Goal: Participate in discussion: Engage in conversation with other users on a specific topic

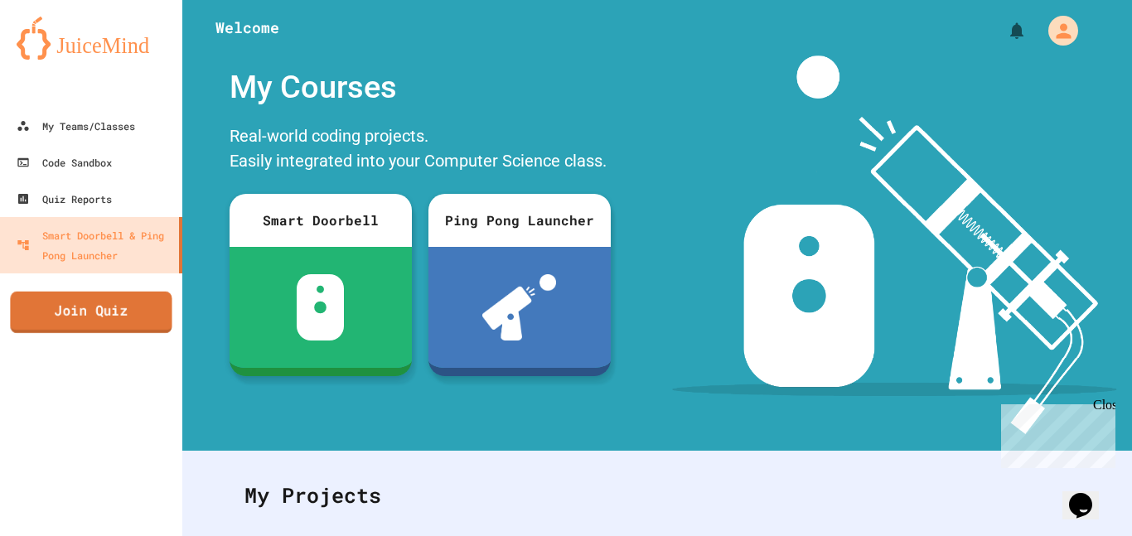
click at [83, 321] on link "Join Quiz" at bounding box center [91, 312] width 162 height 41
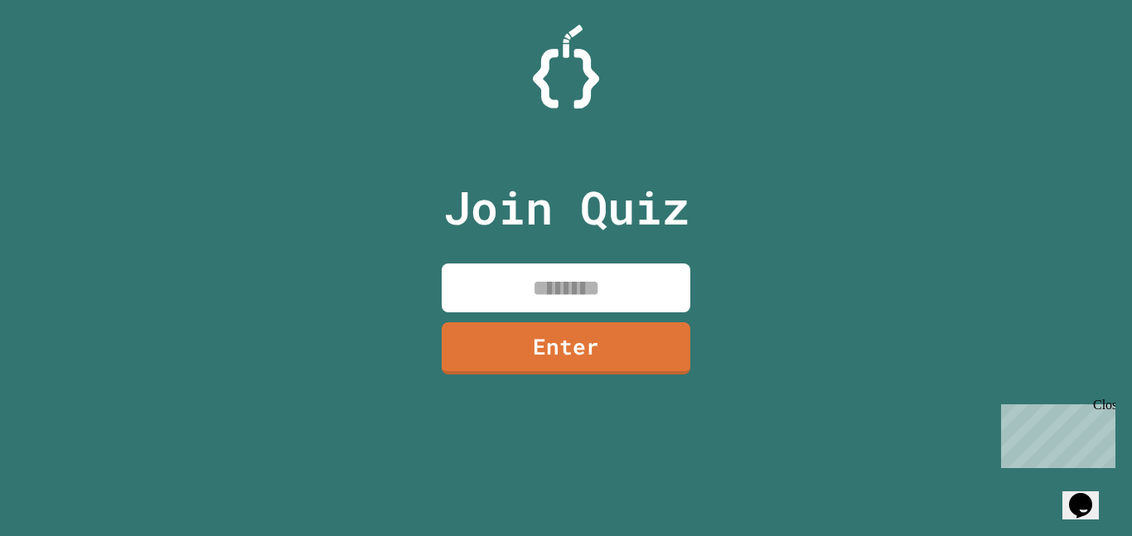
click at [511, 291] on input at bounding box center [566, 288] width 249 height 49
click at [1109, 403] on div "Close" at bounding box center [1103, 408] width 21 height 21
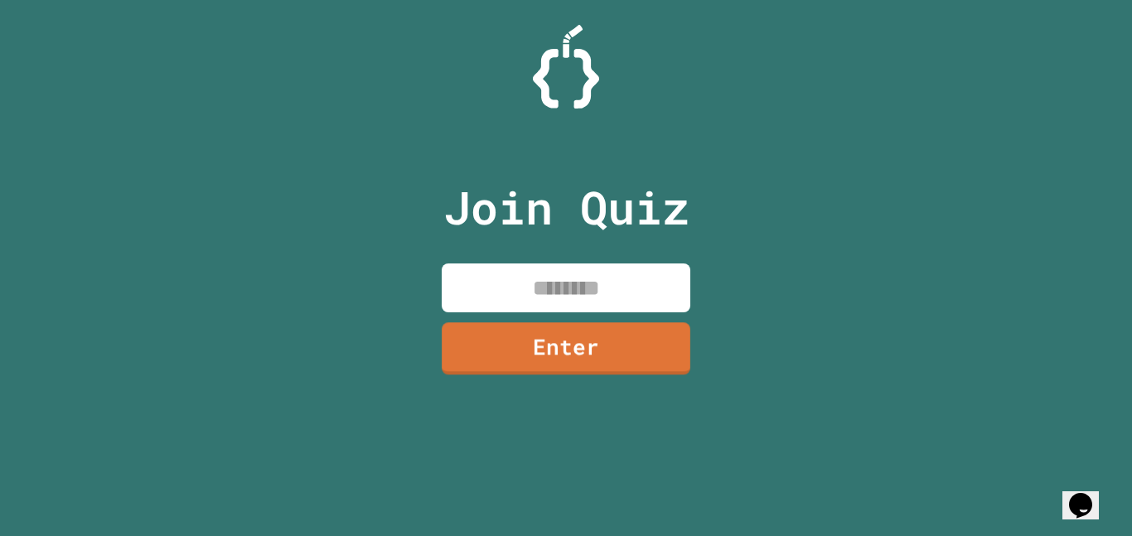
click at [530, 269] on input at bounding box center [566, 288] width 249 height 49
type input "********"
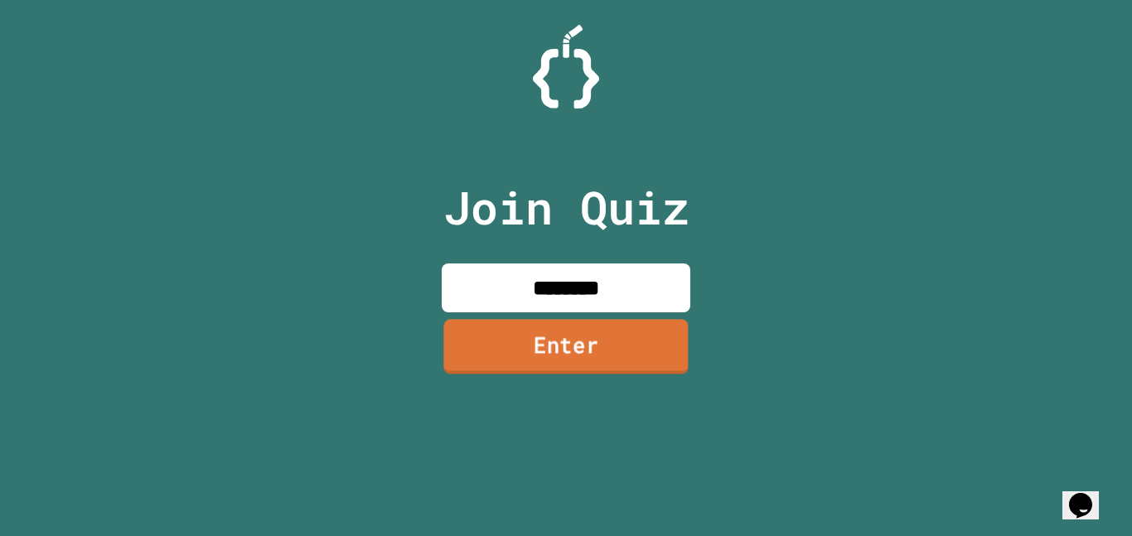
click at [617, 351] on link "Enter" at bounding box center [565, 346] width 245 height 55
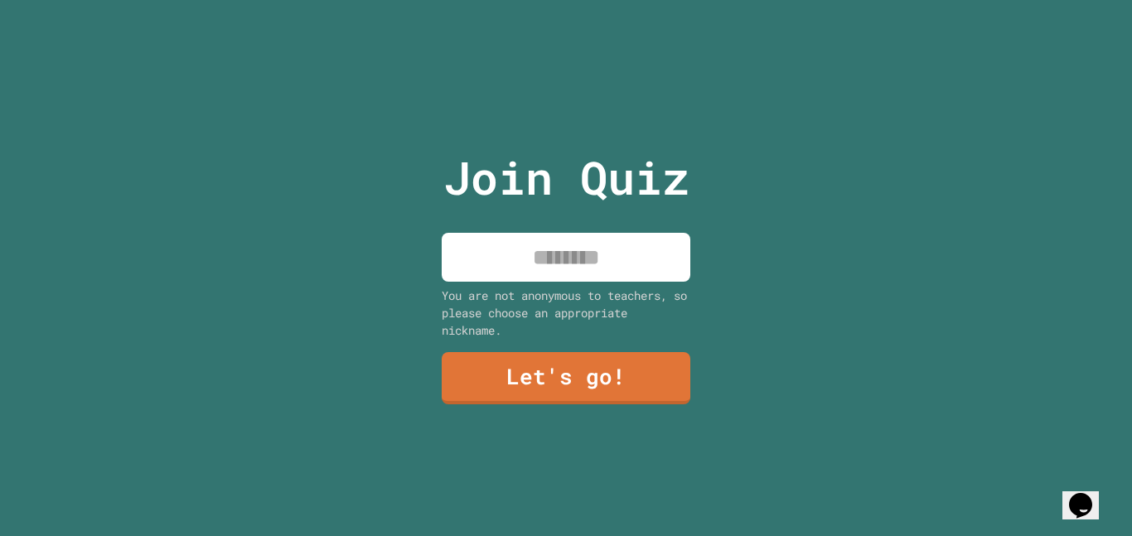
click at [566, 282] on div "Join Quiz You are not anonymous to teachers, so please choose an appropriate ni…" at bounding box center [566, 268] width 279 height 536
click at [556, 275] on input at bounding box center [566, 257] width 249 height 49
type input "*****"
click at [560, 359] on link "Let's go!" at bounding box center [566, 377] width 249 height 55
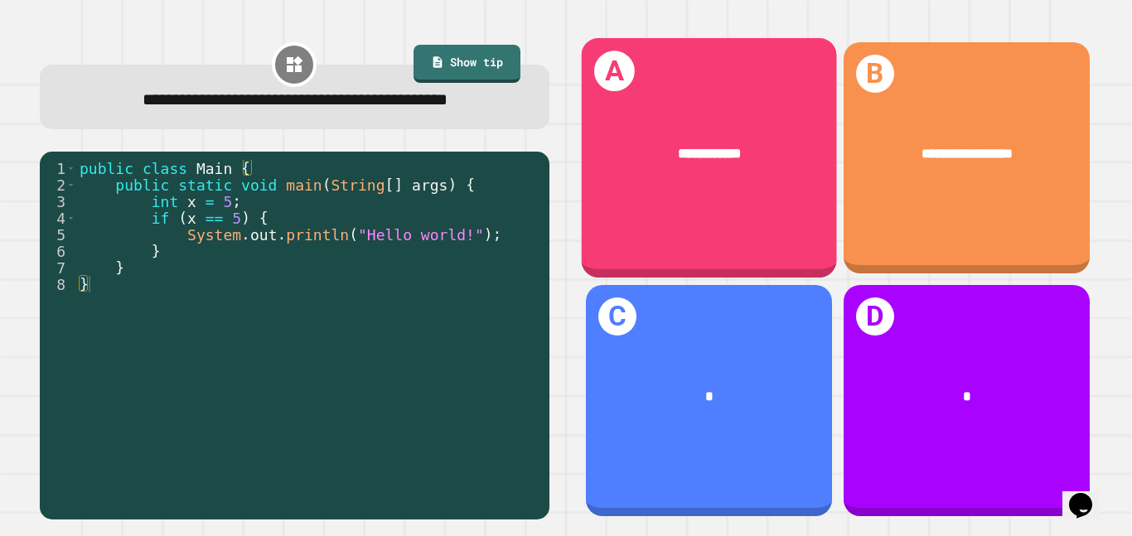
click at [815, 211] on div "**********" at bounding box center [708, 158] width 255 height 240
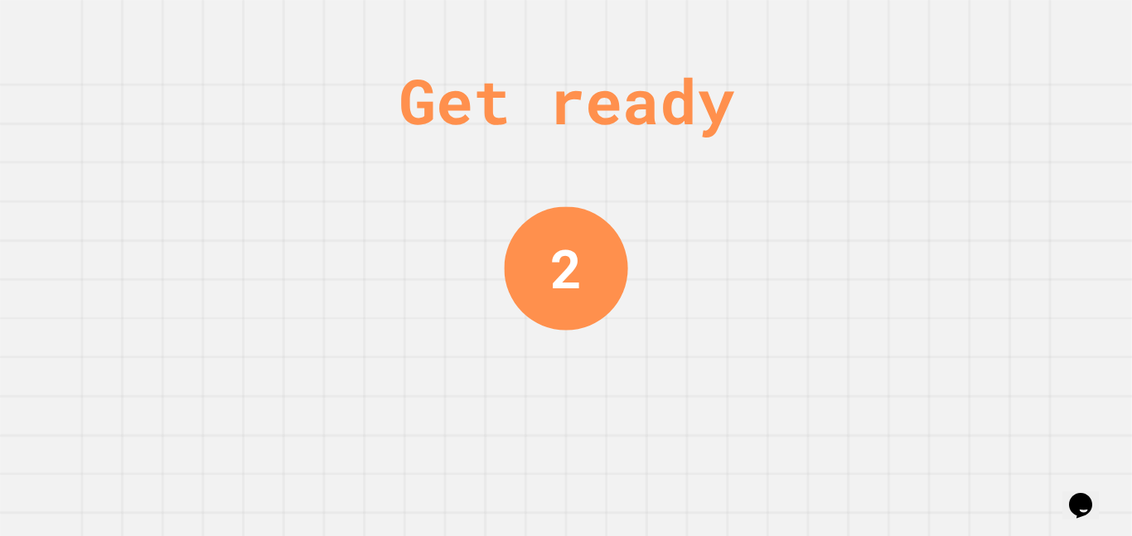
click at [614, 80] on div "Get ready" at bounding box center [567, 101] width 336 height 94
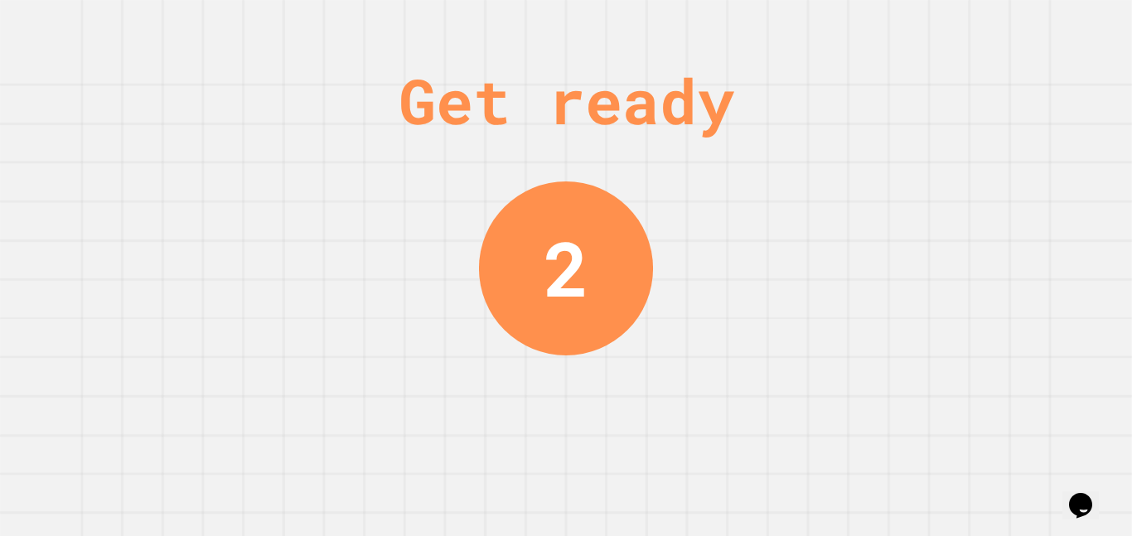
click at [614, 80] on div "Get ready" at bounding box center [567, 101] width 336 height 94
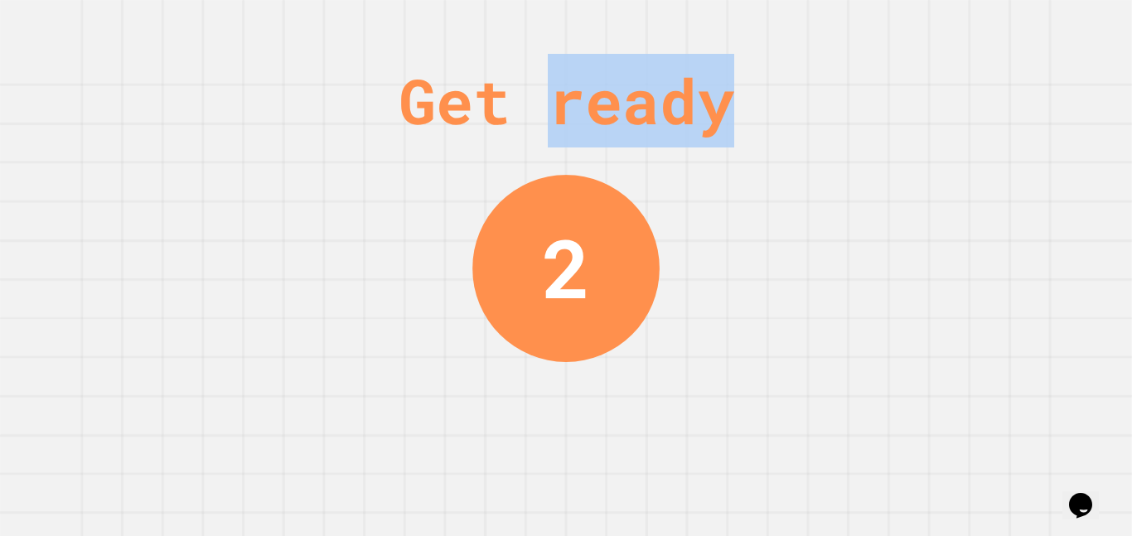
click at [614, 80] on div "Get ready" at bounding box center [567, 101] width 336 height 94
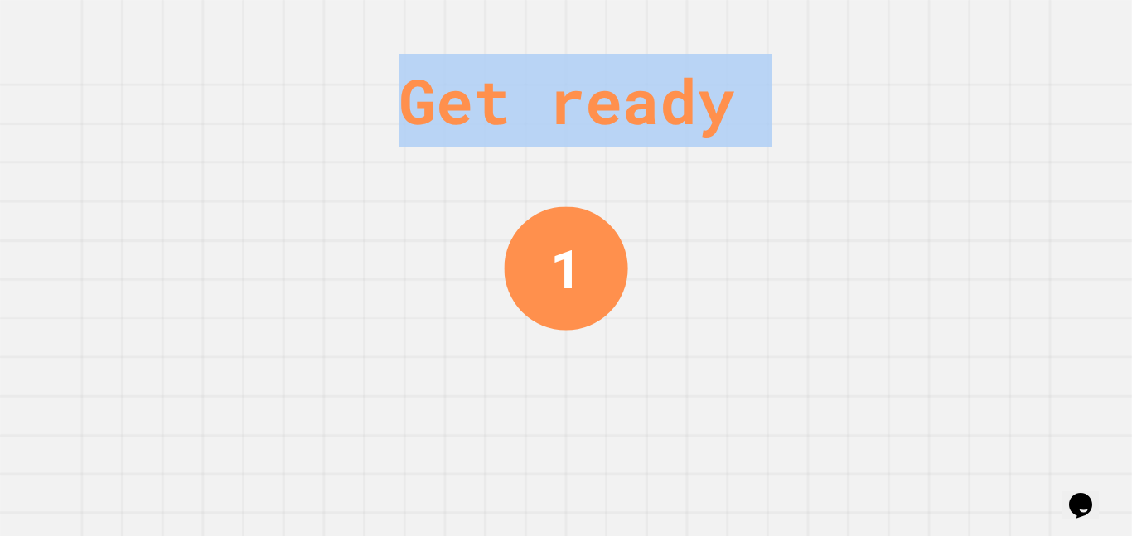
click at [583, 41] on div "Get ready 1" at bounding box center [566, 268] width 124 height 536
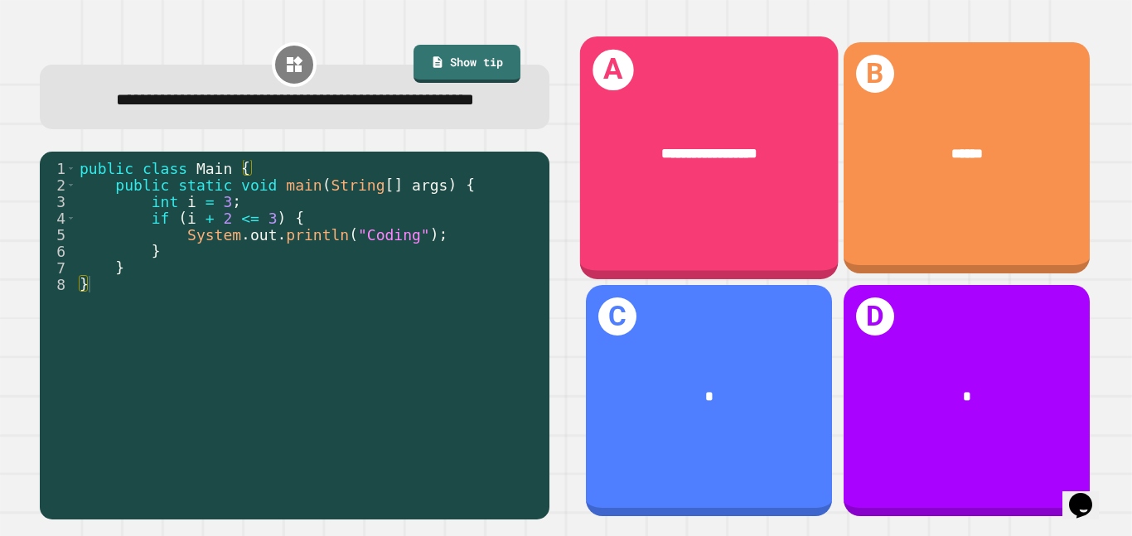
click at [674, 183] on div "**********" at bounding box center [708, 153] width 259 height 79
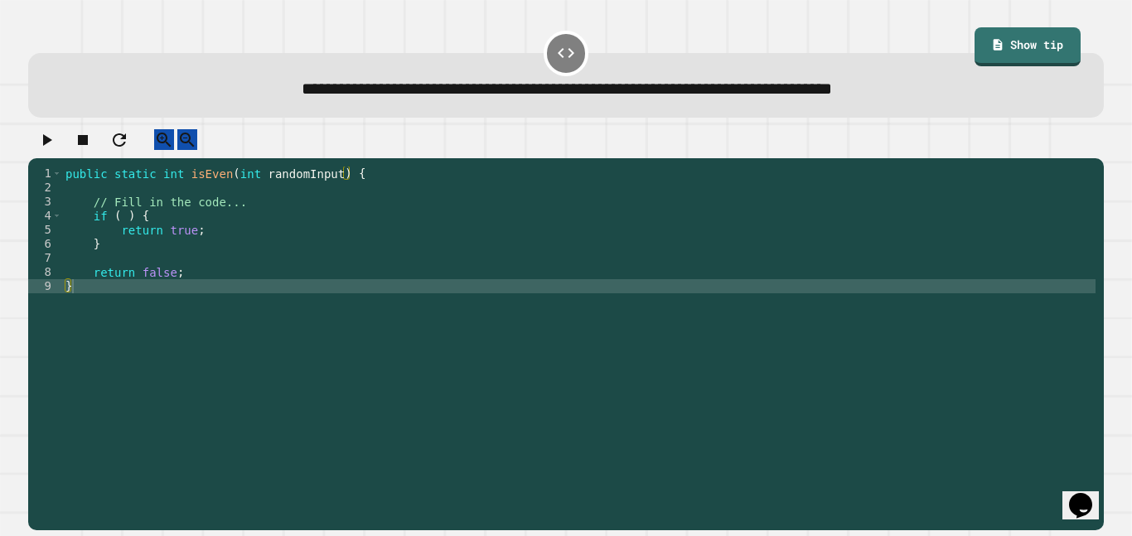
click at [122, 230] on div "public static int isEven ( int randomInput ) { // Fill in the code... if ( ) { …" at bounding box center [579, 343] width 1034 height 352
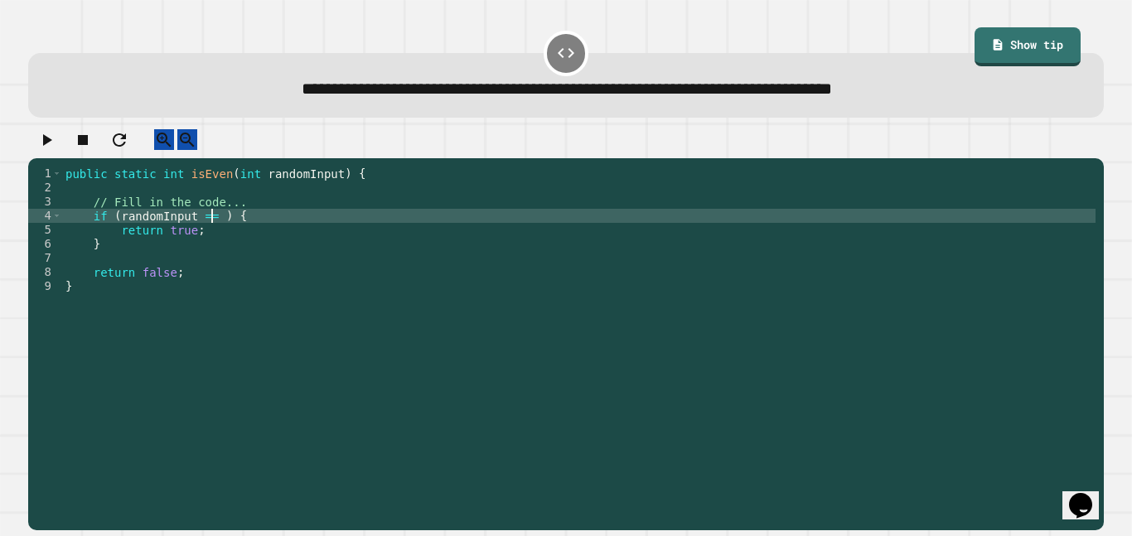
scroll to position [0, 21]
click at [1038, 41] on link "Show tip" at bounding box center [1027, 46] width 107 height 39
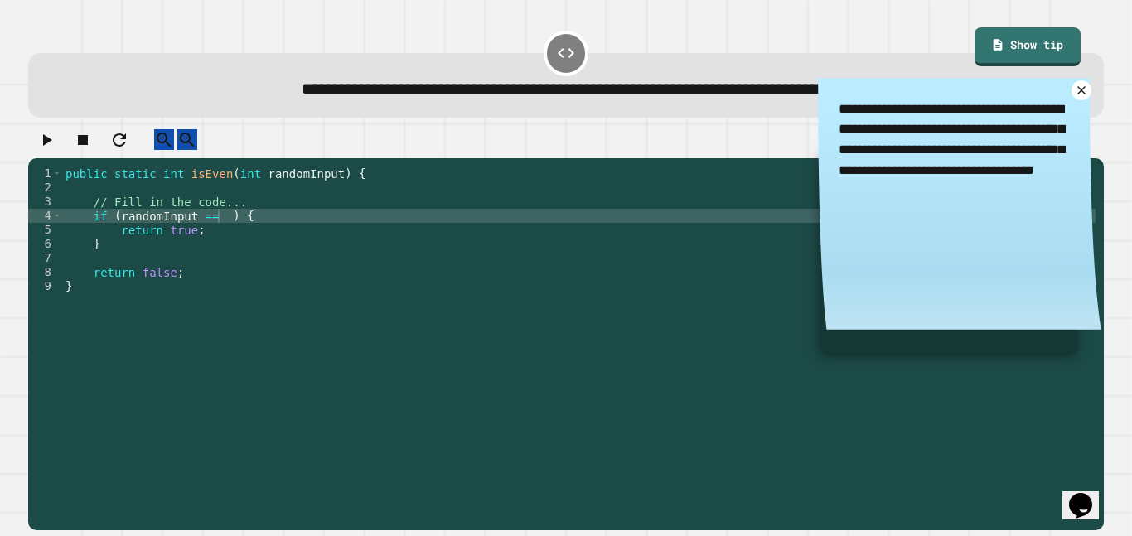
click at [1082, 96] on icon at bounding box center [1081, 90] width 13 height 13
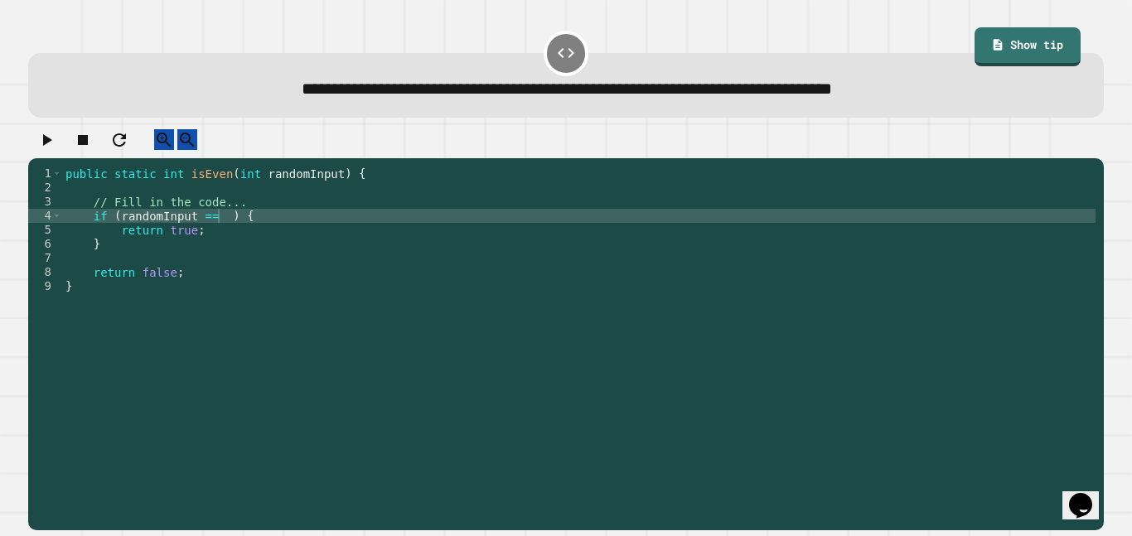
click at [215, 228] on div "public static int isEven ( int randomInput ) { // Fill in the code... if ( rand…" at bounding box center [579, 343] width 1034 height 352
click at [56, 150] on icon "button" at bounding box center [46, 140] width 20 height 20
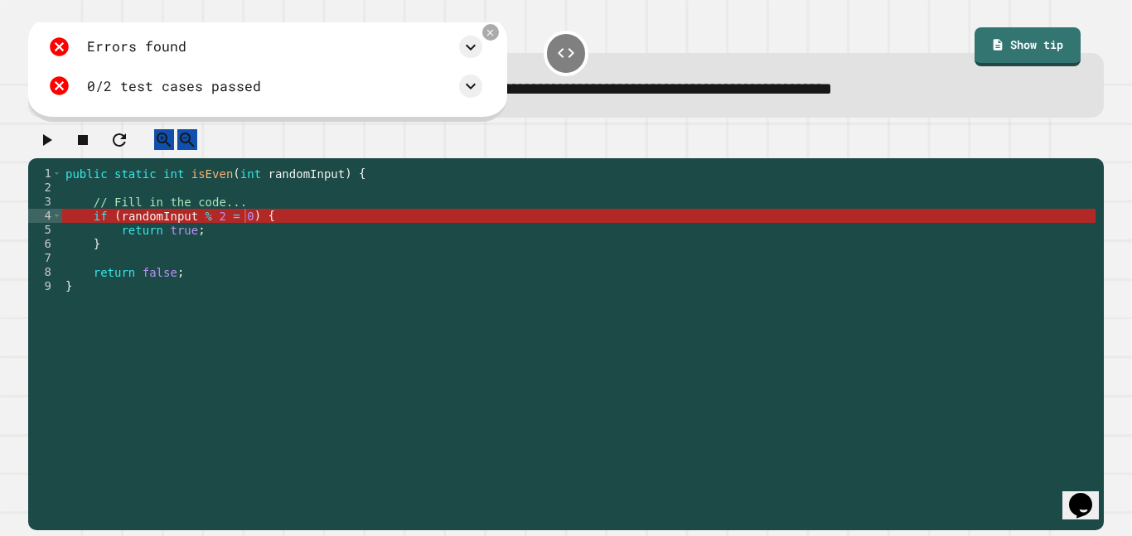
click at [188, 230] on div "public static int isEven ( int randomInput ) { // Fill in the code... if ( rand…" at bounding box center [579, 343] width 1034 height 352
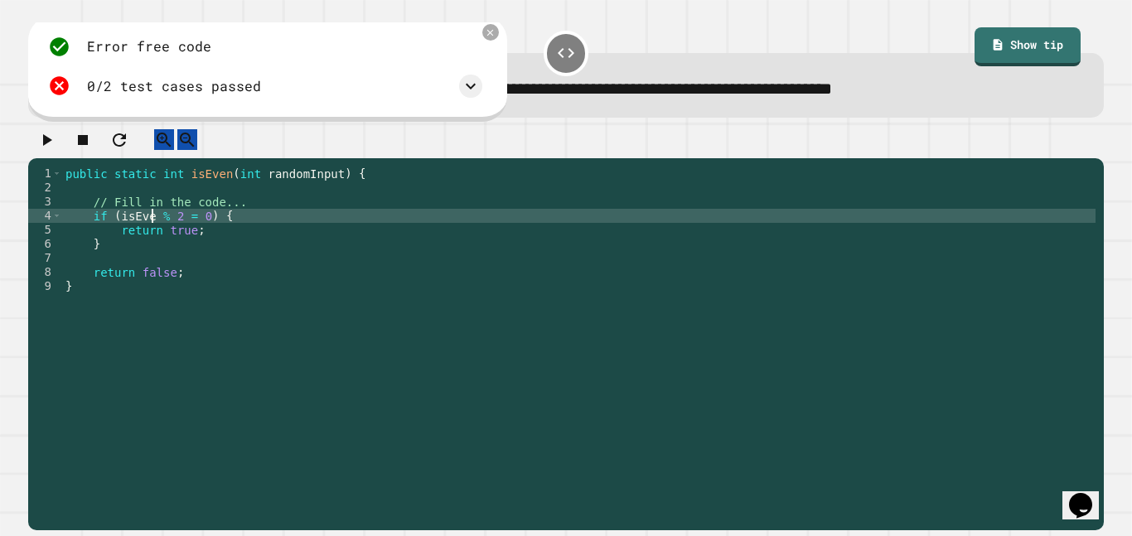
scroll to position [0, 12]
click at [48, 144] on icon "button" at bounding box center [46, 140] width 20 height 20
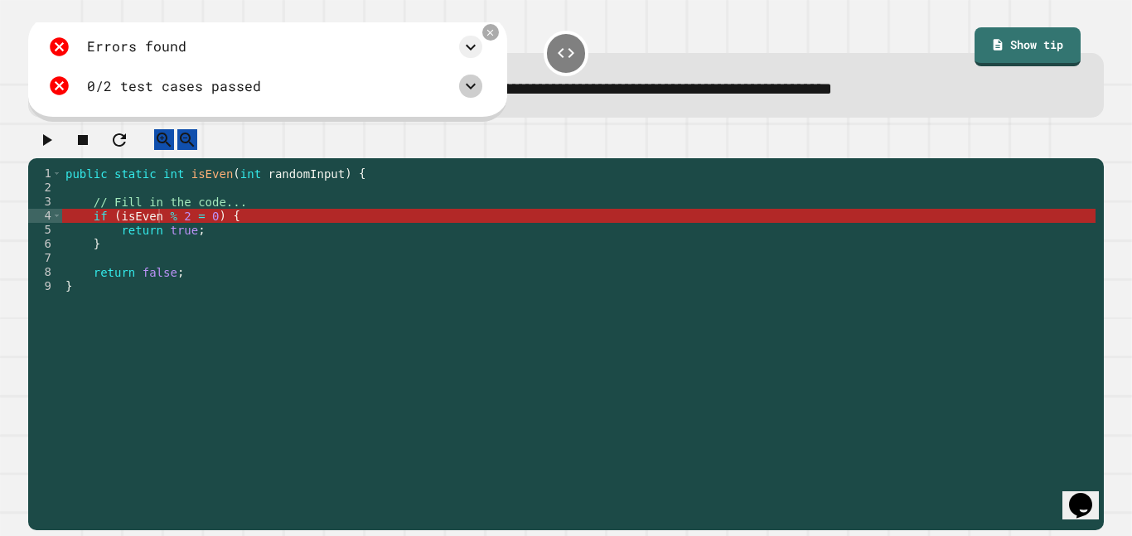
click at [473, 90] on icon at bounding box center [471, 86] width 20 height 20
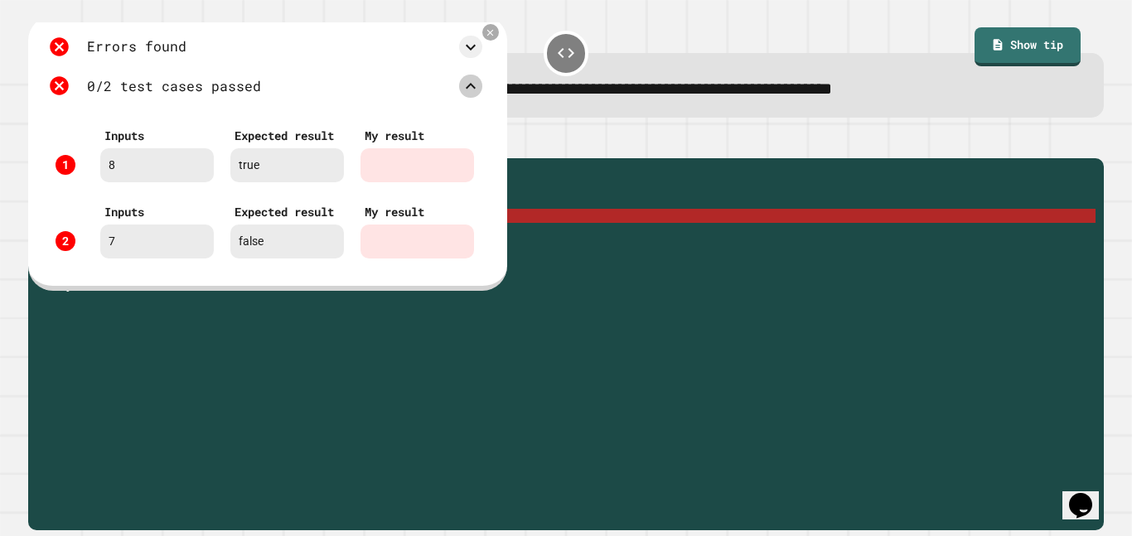
click at [472, 90] on icon at bounding box center [471, 86] width 20 height 20
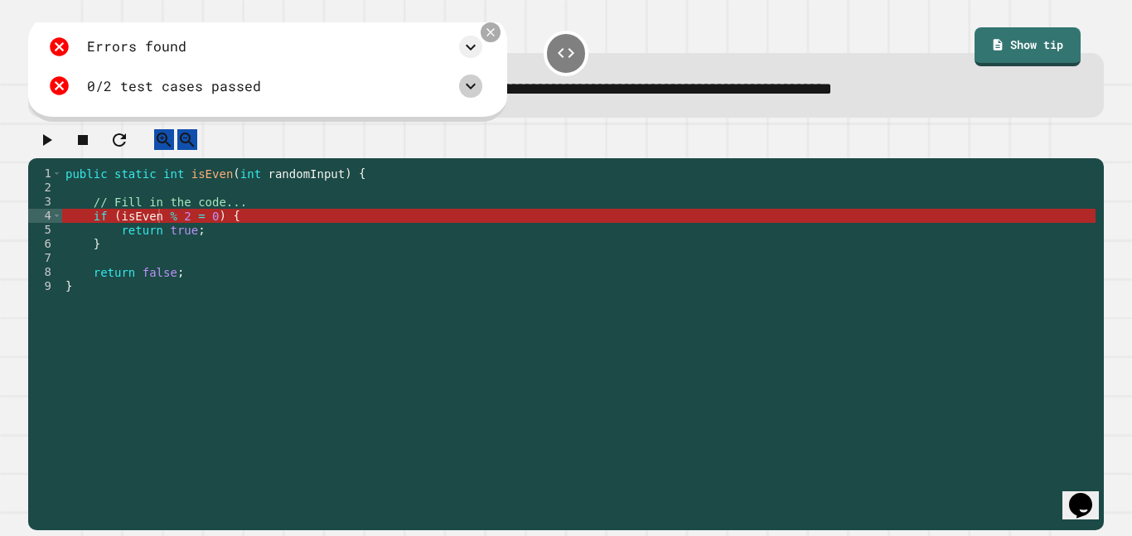
click at [497, 31] on icon at bounding box center [490, 32] width 13 height 13
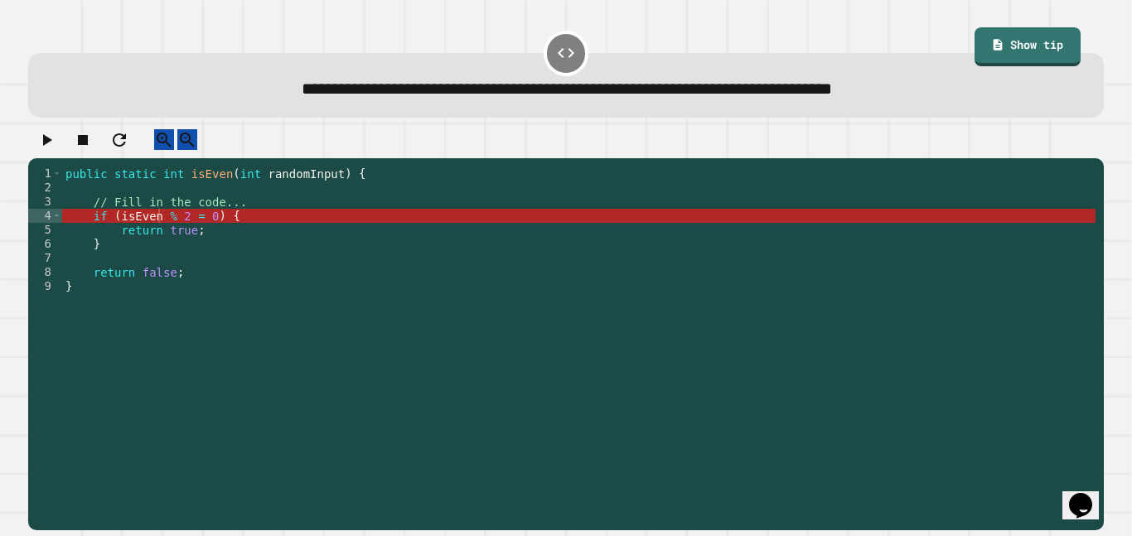
click at [160, 230] on div "public static int isEven ( int randomInput ) { // Fill in the code... if ( isEv…" at bounding box center [579, 343] width 1034 height 352
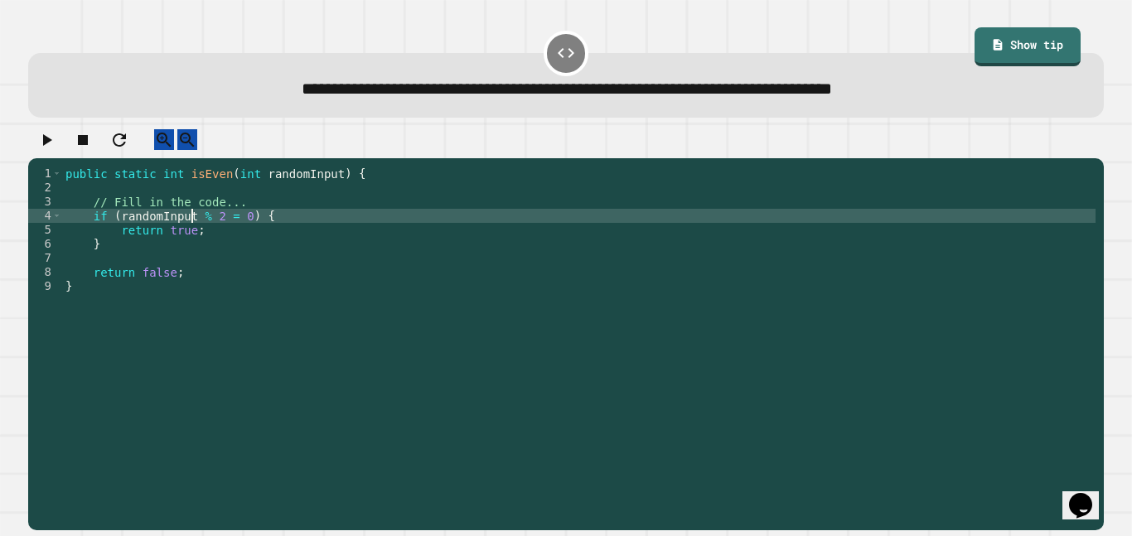
scroll to position [0, 17]
click at [56, 147] on icon "button" at bounding box center [46, 140] width 20 height 20
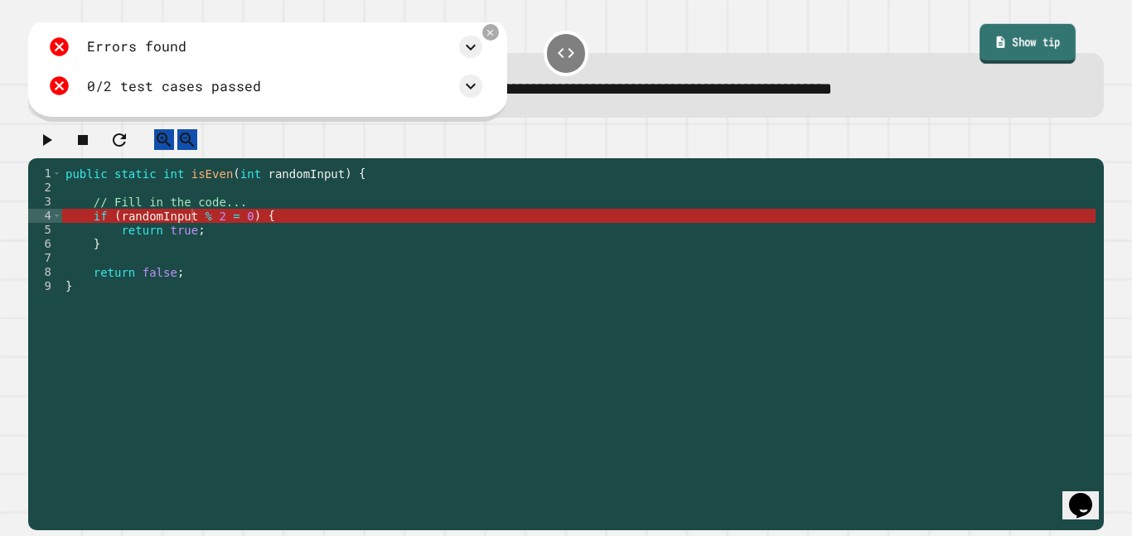
click at [995, 43] on icon at bounding box center [1001, 43] width 12 height 14
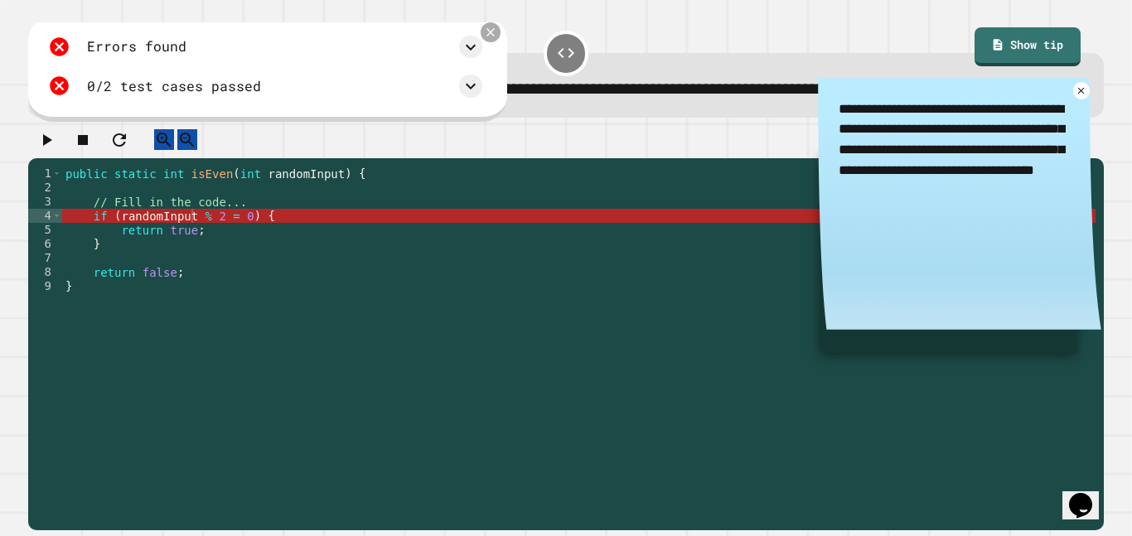
click at [492, 30] on icon at bounding box center [490, 32] width 13 height 13
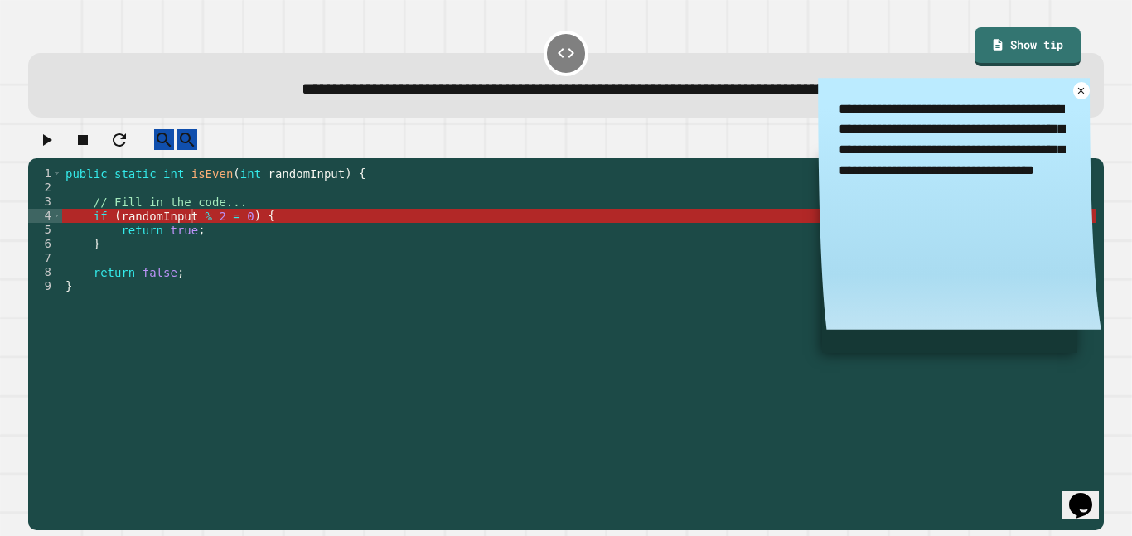
click at [138, 220] on div "public static int isEven ( int randomInput ) { // Fill in the code... if ( rand…" at bounding box center [579, 343] width 1034 height 352
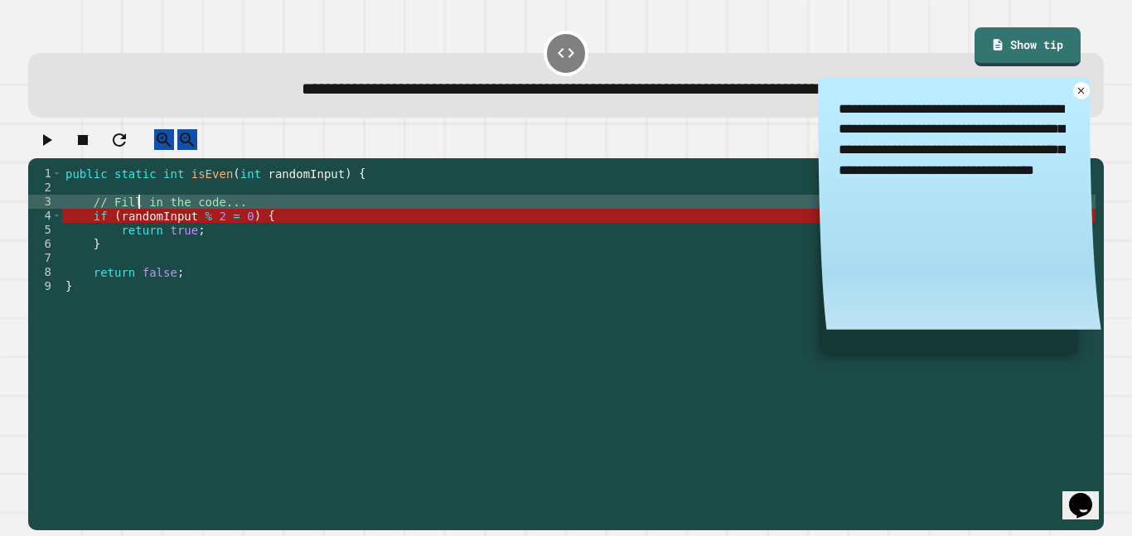
click at [230, 230] on div "public static int isEven ( int randomInput ) { // Fill in the code... if ( rand…" at bounding box center [579, 343] width 1034 height 352
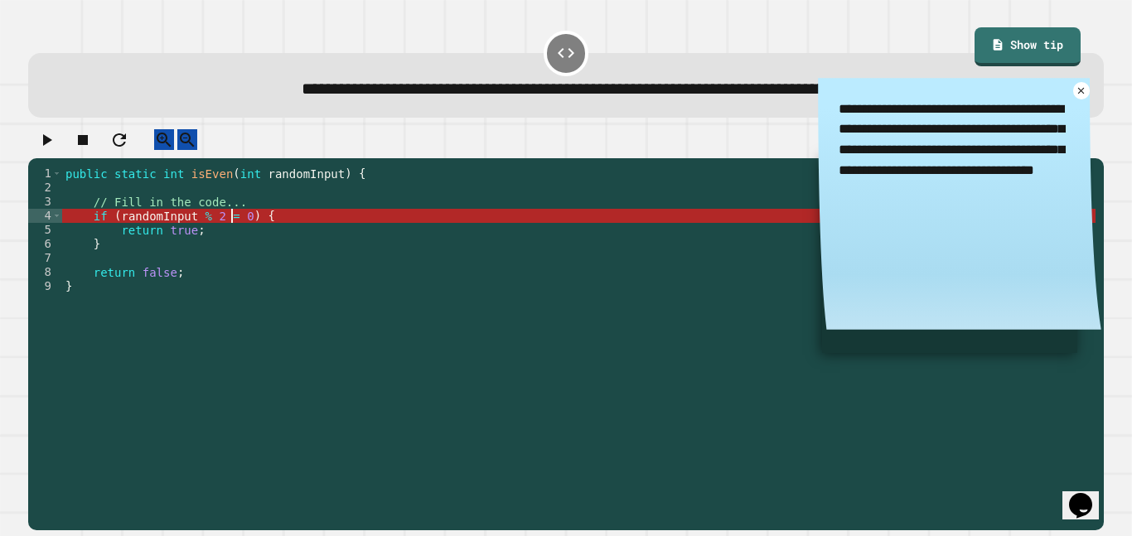
click at [171, 191] on div "public static int isEven ( int randomInput ) { // Fill in the code... if ( rand…" at bounding box center [579, 343] width 1034 height 352
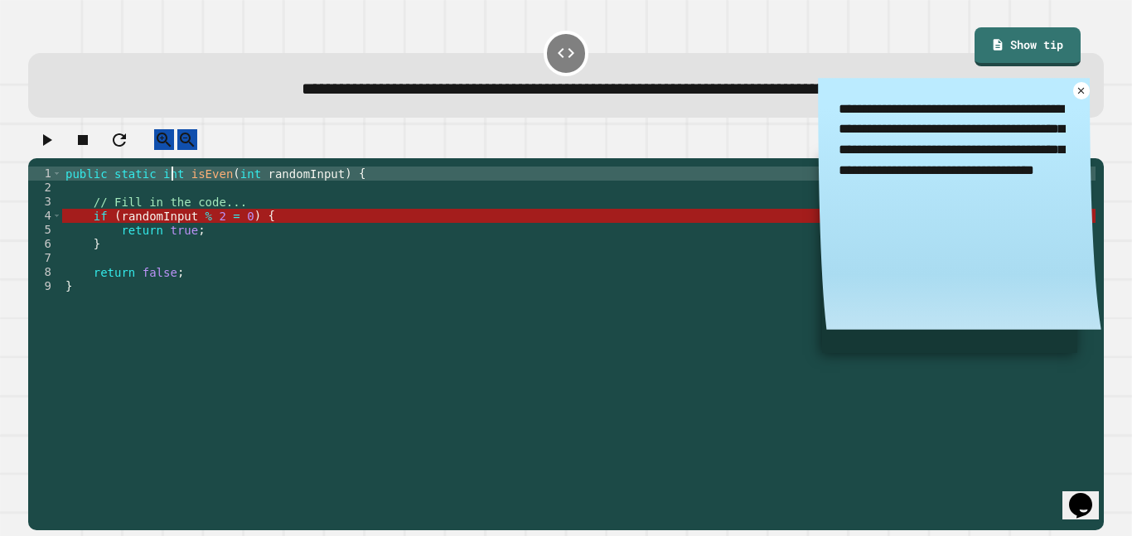
click at [171, 191] on div "public static int isEven ( int randomInput ) { // Fill in the code... if ( rand…" at bounding box center [579, 343] width 1034 height 352
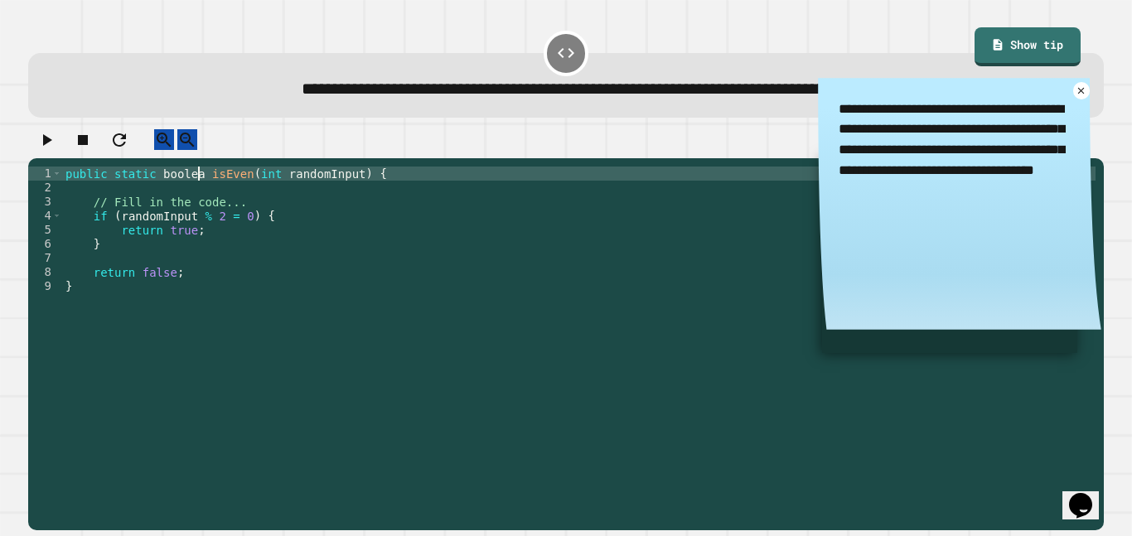
scroll to position [0, 18]
click at [46, 148] on icon "button" at bounding box center [46, 140] width 20 height 20
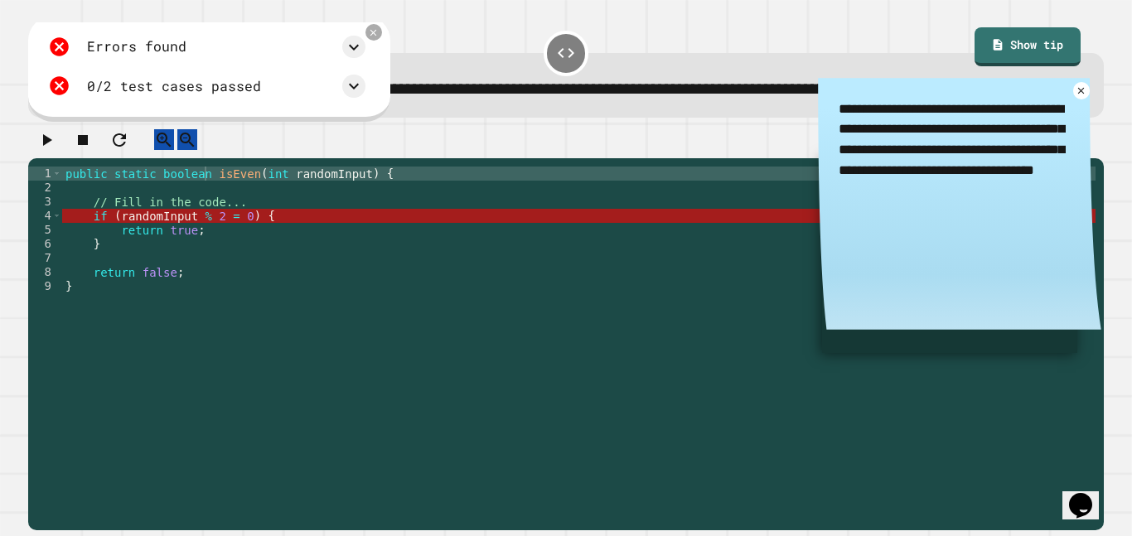
click at [181, 191] on div "public static boolean isEven ( int randomInput ) { // Fill in the code... if ( …" at bounding box center [579, 343] width 1034 height 352
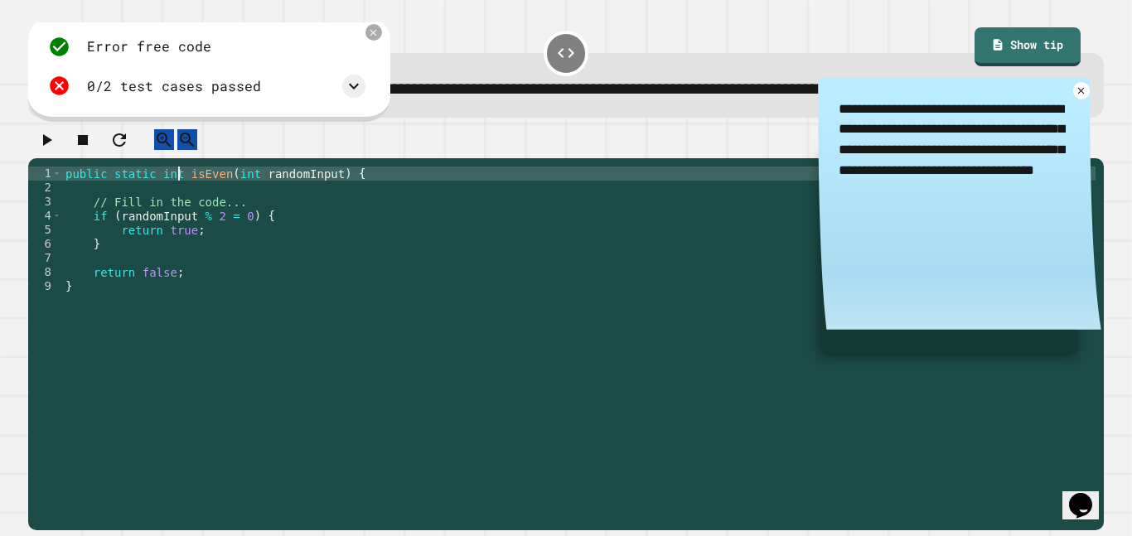
scroll to position [0, 15]
type textarea "**********"
click at [361, 85] on icon at bounding box center [354, 86] width 20 height 20
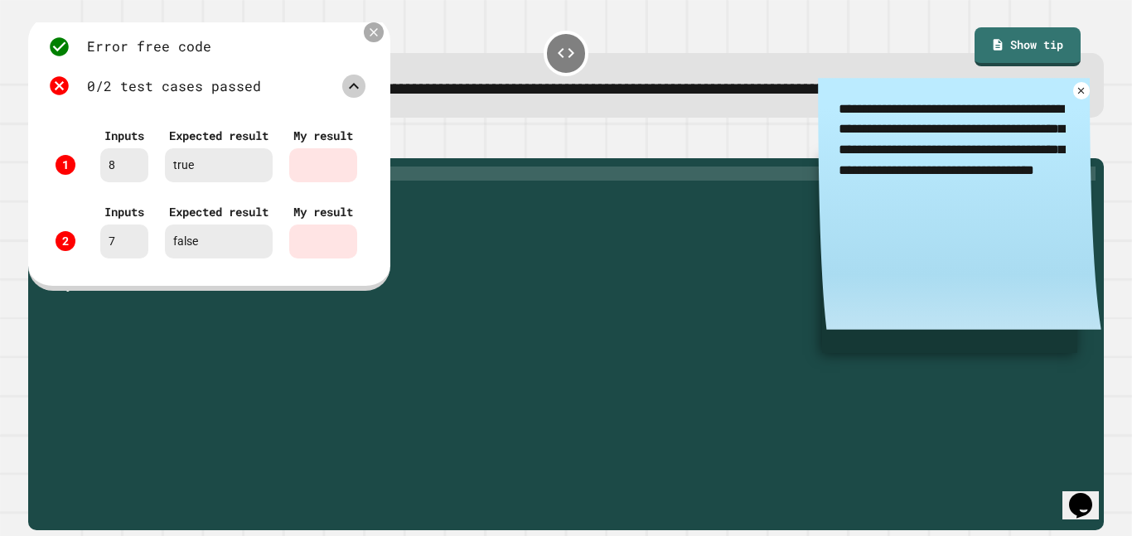
click at [378, 36] on icon at bounding box center [374, 33] width 8 height 8
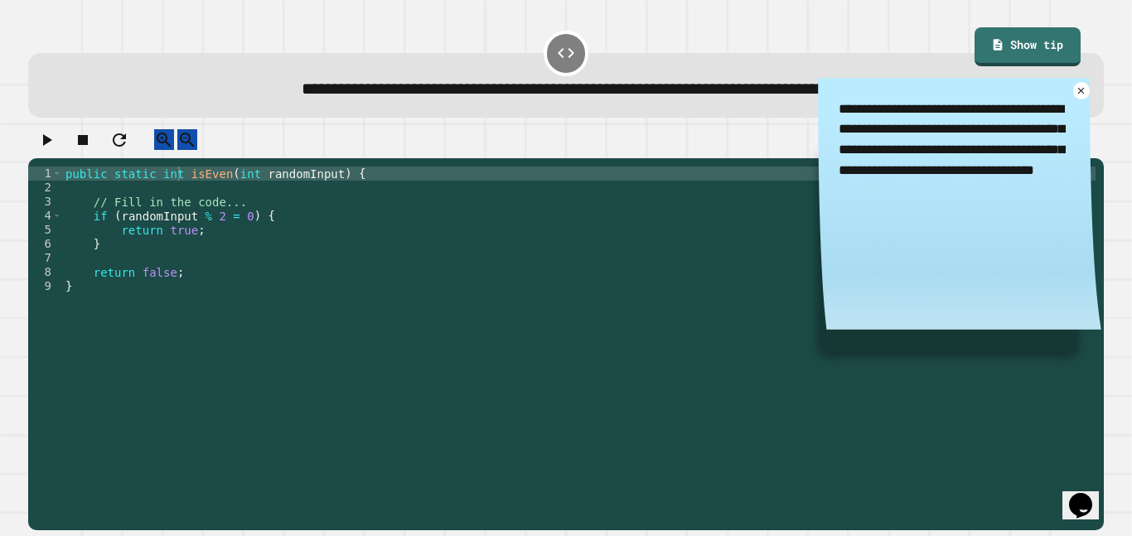
click at [53, 150] on icon "button" at bounding box center [46, 140] width 20 height 20
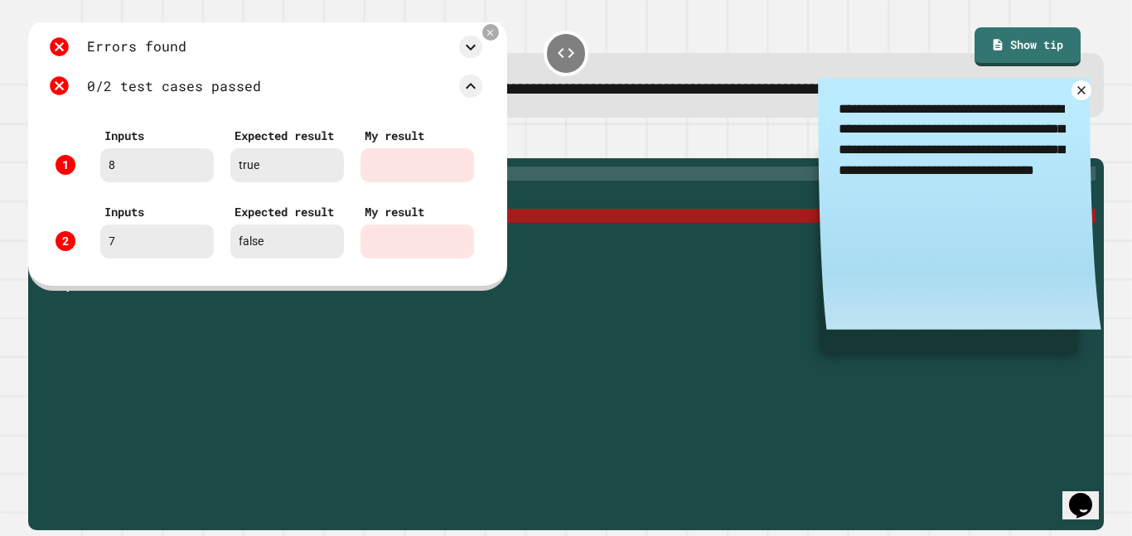
click at [1079, 94] on icon at bounding box center [1081, 91] width 8 height 8
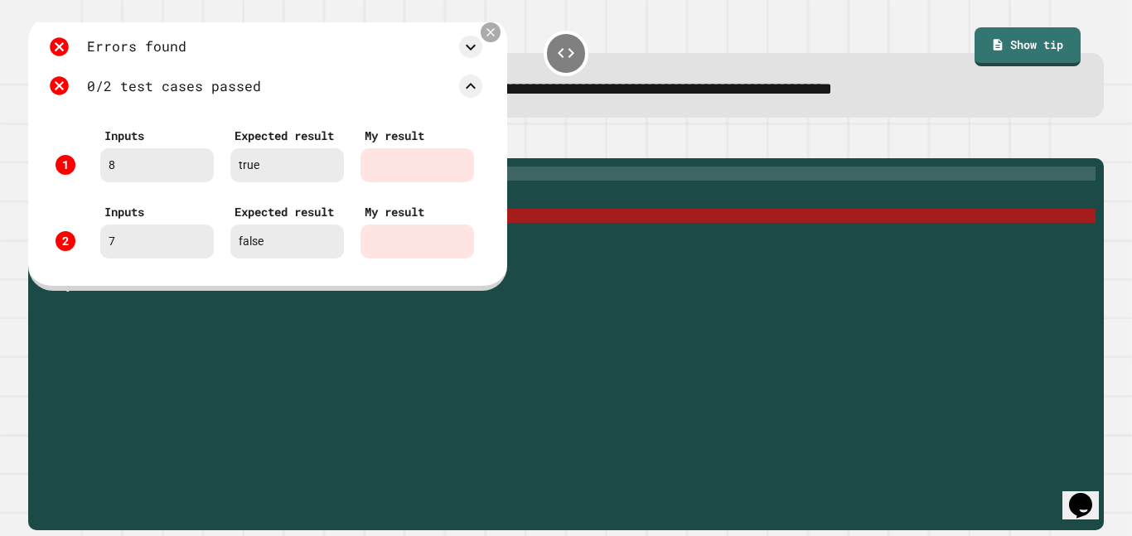
click at [497, 38] on icon at bounding box center [490, 32] width 13 height 13
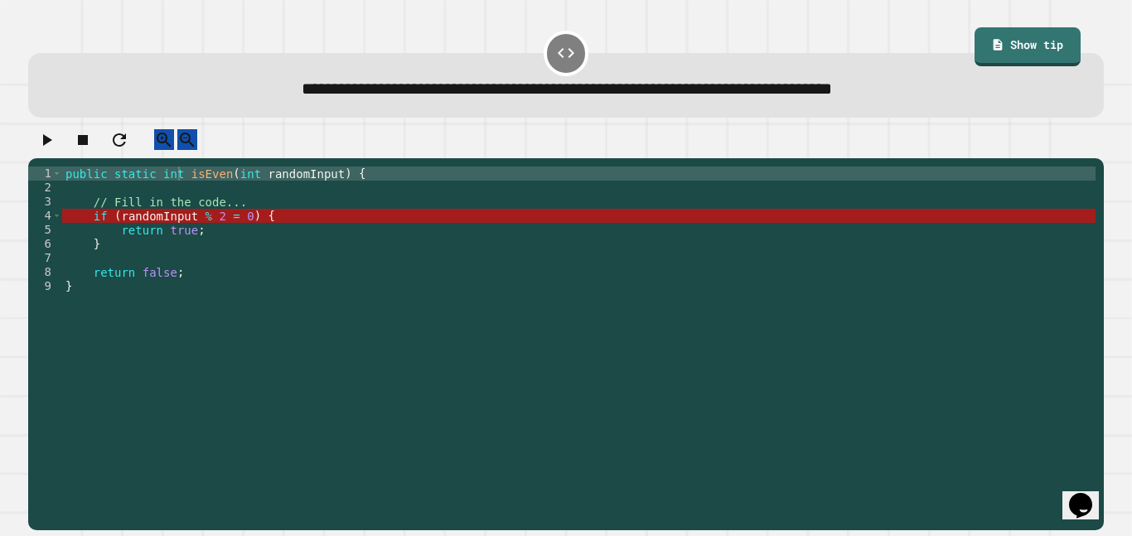
click at [202, 258] on div "public static int isEven ( int randomInput ) { // Fill in the code... if ( rand…" at bounding box center [579, 343] width 1034 height 352
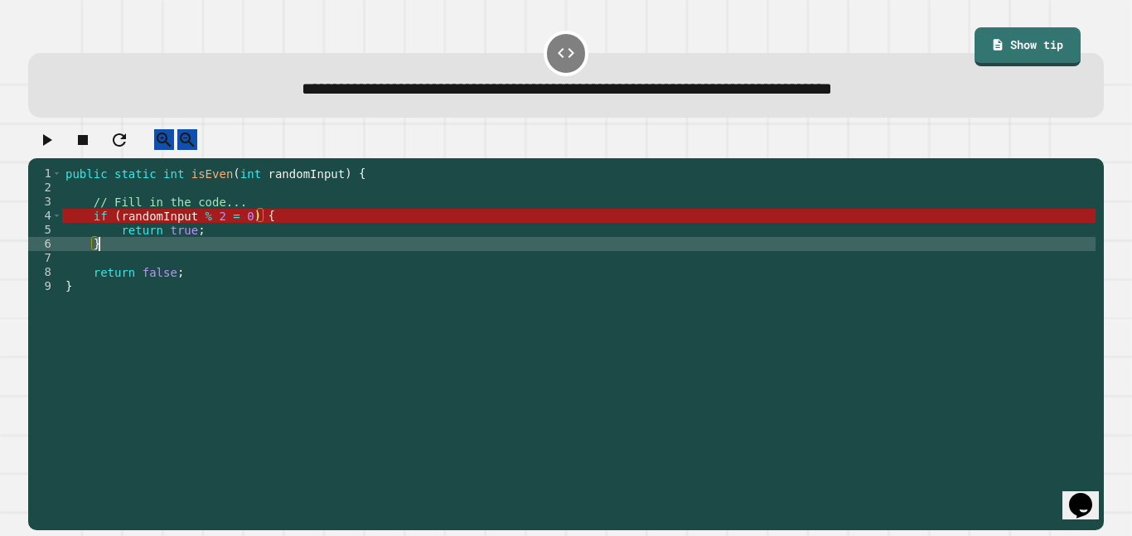
scroll to position [0, 3]
click at [143, 278] on div "public static int isEven ( int randomInput ) { // Fill in the code... if ( rand…" at bounding box center [579, 343] width 1034 height 352
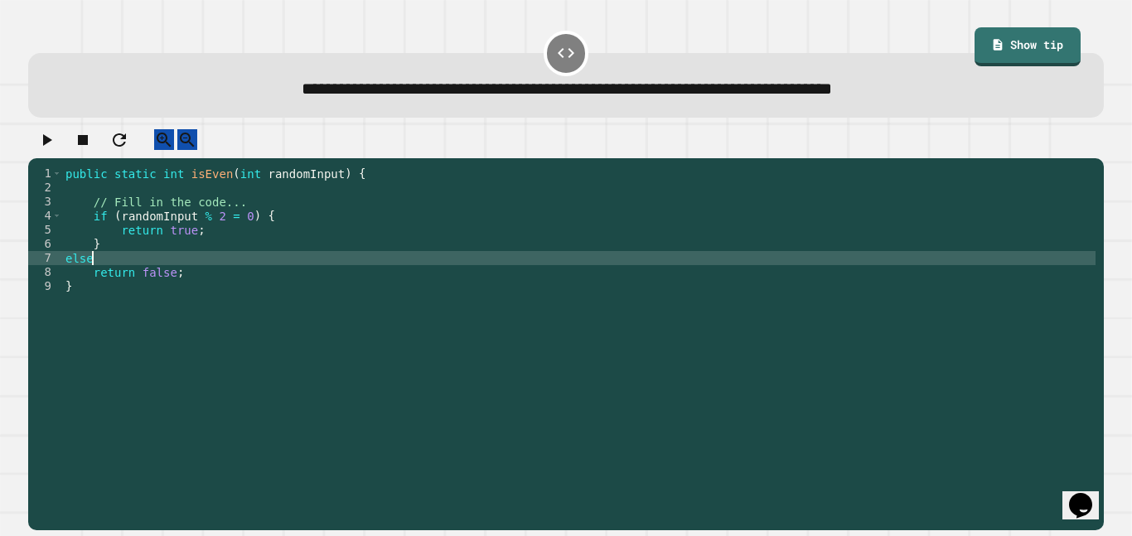
scroll to position [0, 2]
type textarea "*"
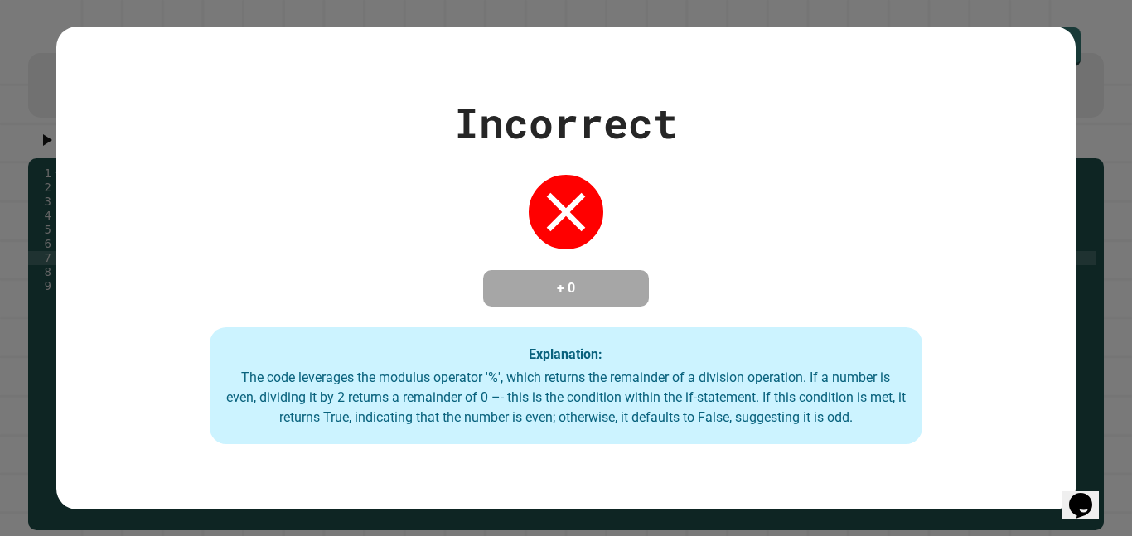
type textarea "********"
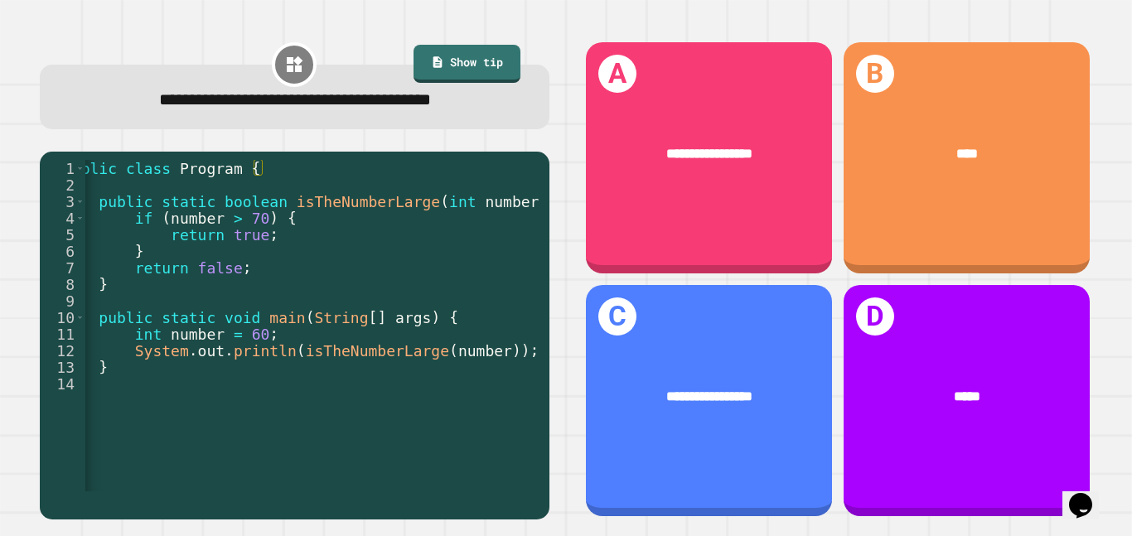
scroll to position [0, 23]
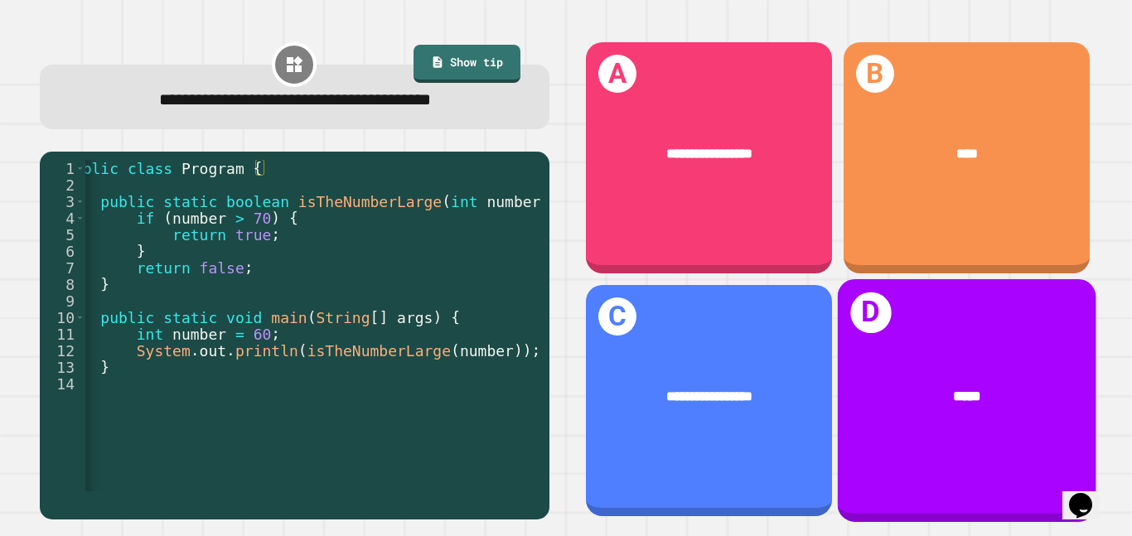
click at [966, 408] on div "*****" at bounding box center [966, 396] width 259 height 79
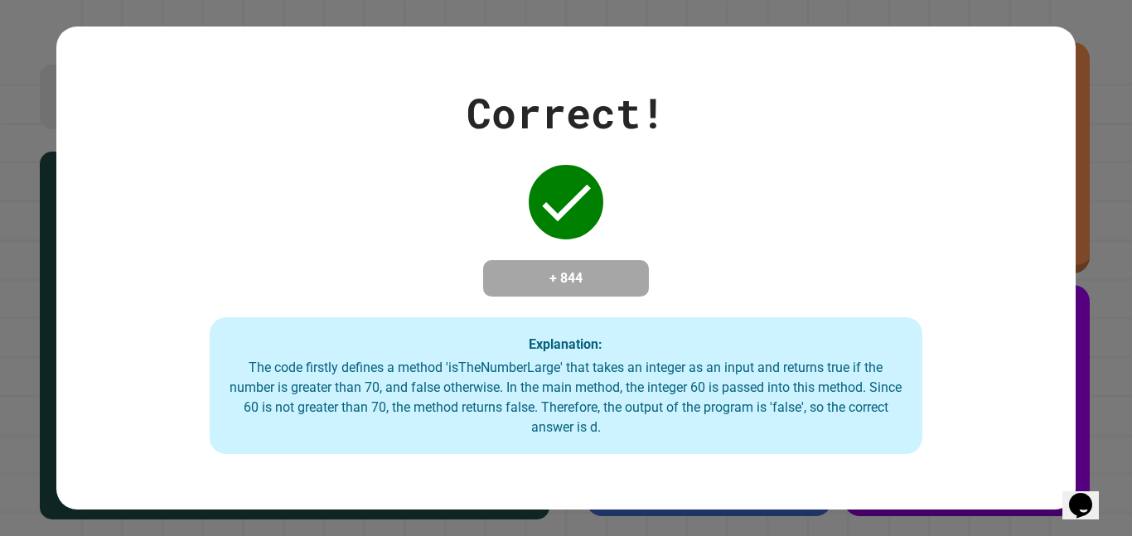
click at [560, 397] on div "The code firstly defines a method 'isTheNumberLarge' that takes an integer as a…" at bounding box center [566, 398] width 680 height 80
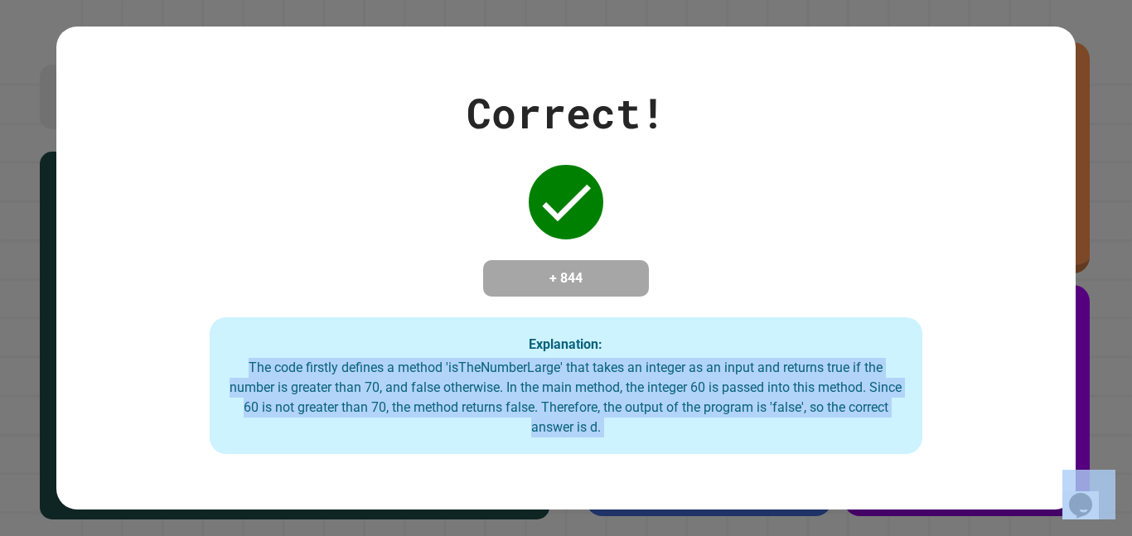
click at [560, 397] on div "The code firstly defines a method 'isTheNumberLarge' that takes an integer as a…" at bounding box center [566, 398] width 680 height 80
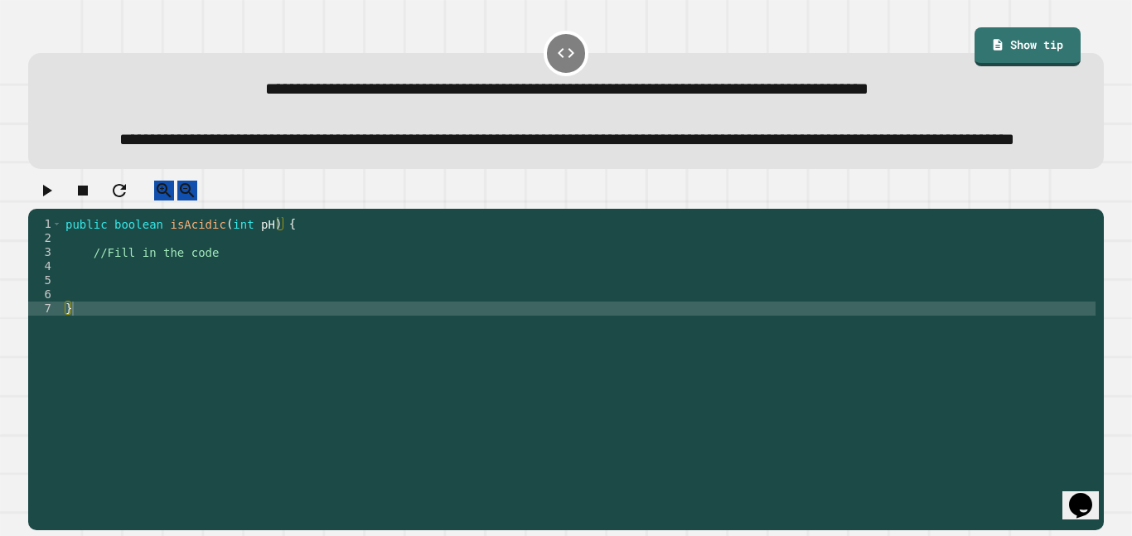
click at [240, 284] on div "public boolean isAcidic ( int pH ) { //Fill in the code }" at bounding box center [579, 351] width 1034 height 268
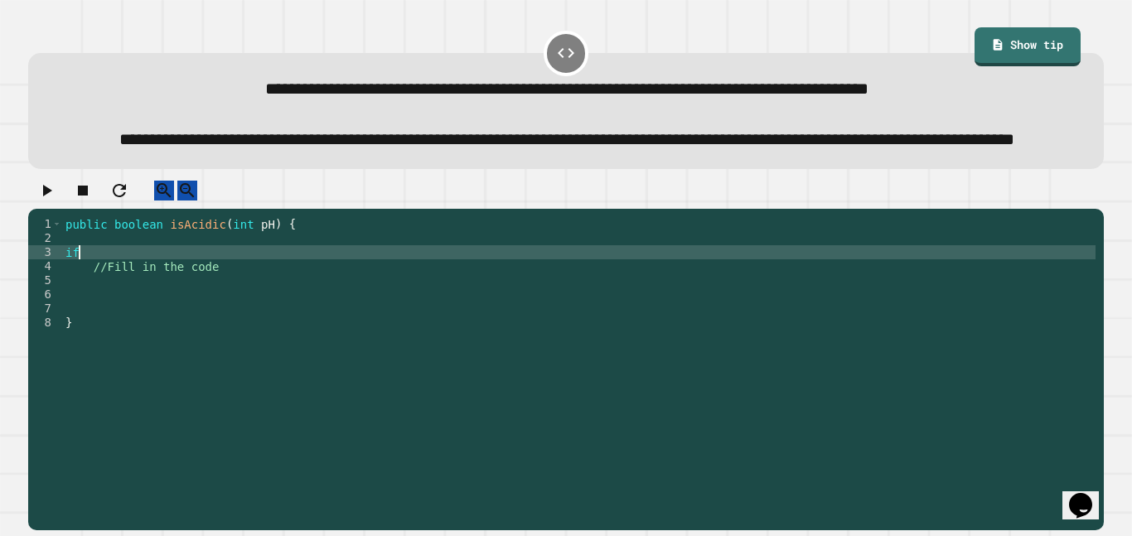
scroll to position [0, 1]
type textarea "*"
click at [1010, 44] on link "Show tip" at bounding box center [1028, 44] width 96 height 41
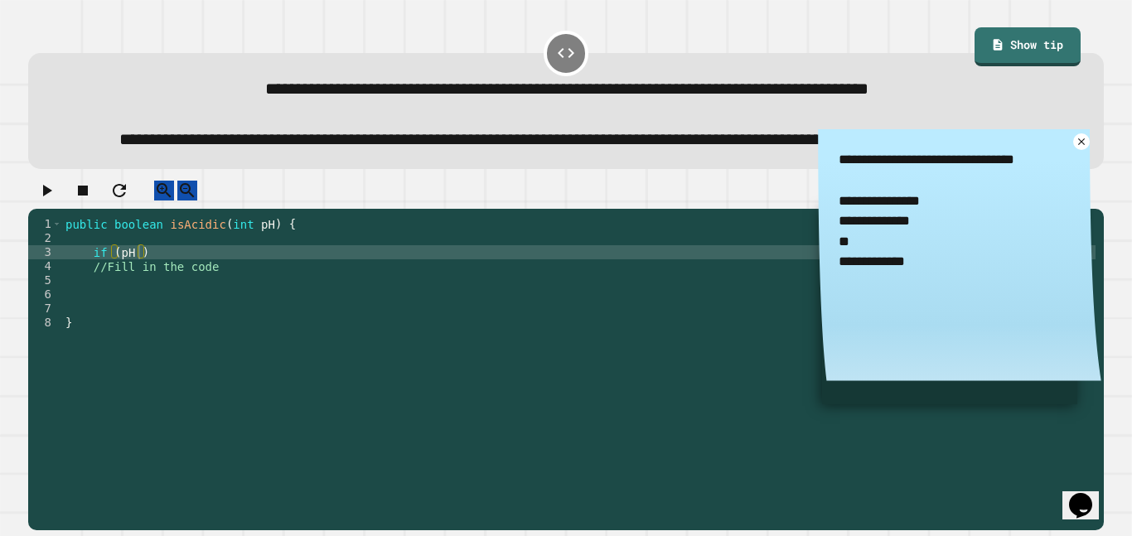
click at [908, 182] on textarea "**********" at bounding box center [959, 210] width 283 height 163
click at [954, 188] on textarea "**********" at bounding box center [959, 210] width 283 height 163
click at [1078, 148] on icon at bounding box center [1081, 141] width 13 height 13
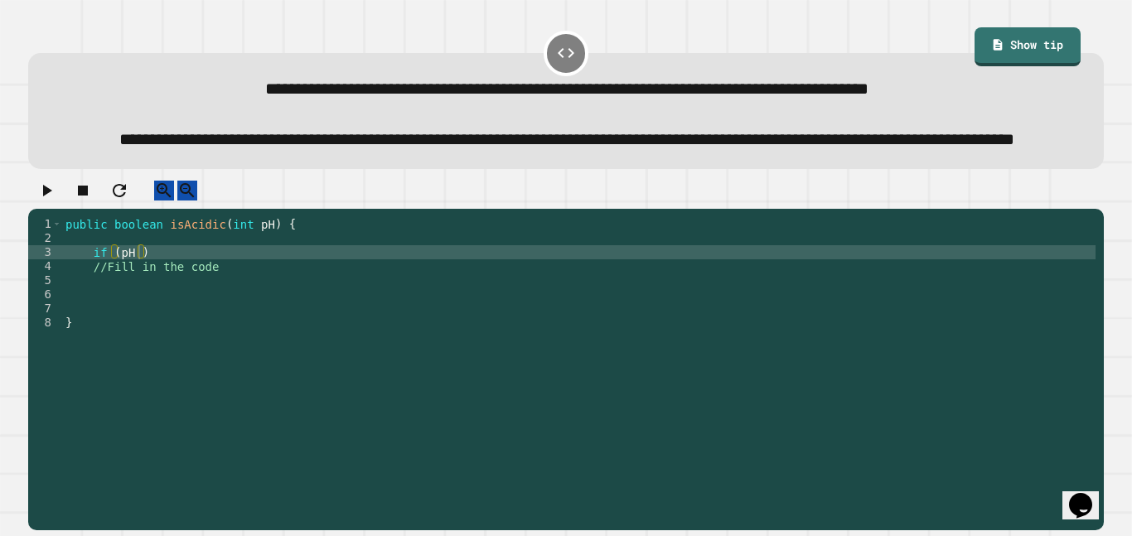
click at [138, 293] on div "public boolean isAcidic ( int pH ) { if ( pH ) //Fill in the code }" at bounding box center [579, 351] width 1034 height 268
click at [1039, 54] on link "Show tip" at bounding box center [1027, 45] width 103 height 41
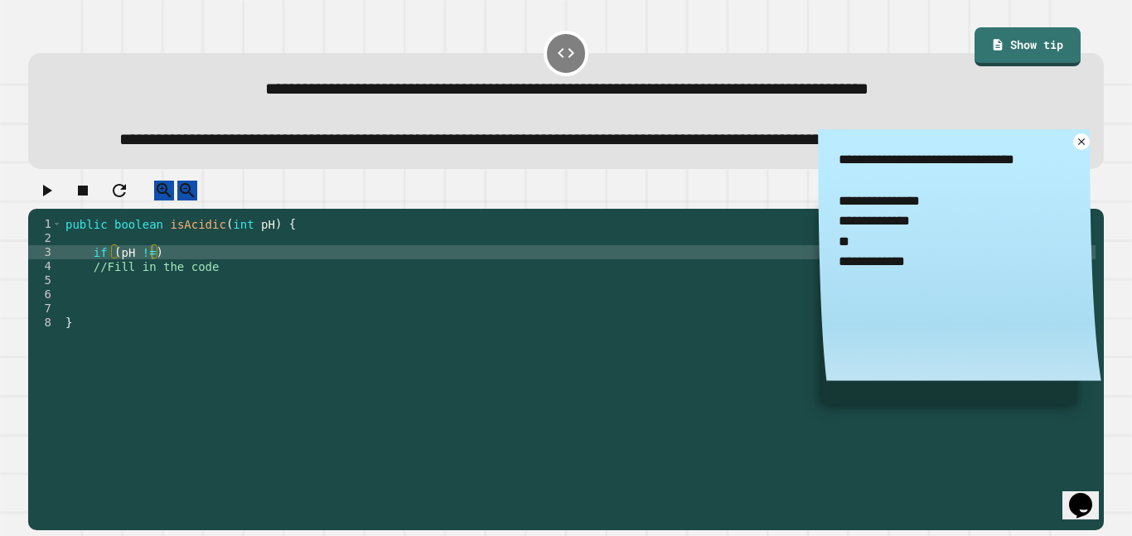
click at [151, 296] on div "public boolean isAcidic ( int pH ) { if ( pH != ) //Fill in the code }" at bounding box center [579, 351] width 1034 height 268
type textarea "**********"
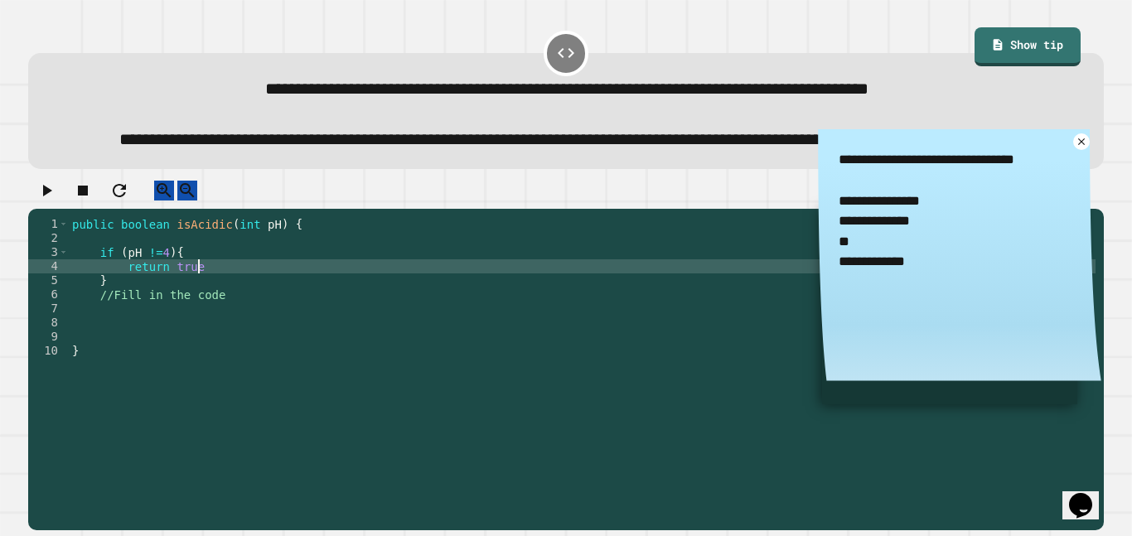
type textarea "**********"
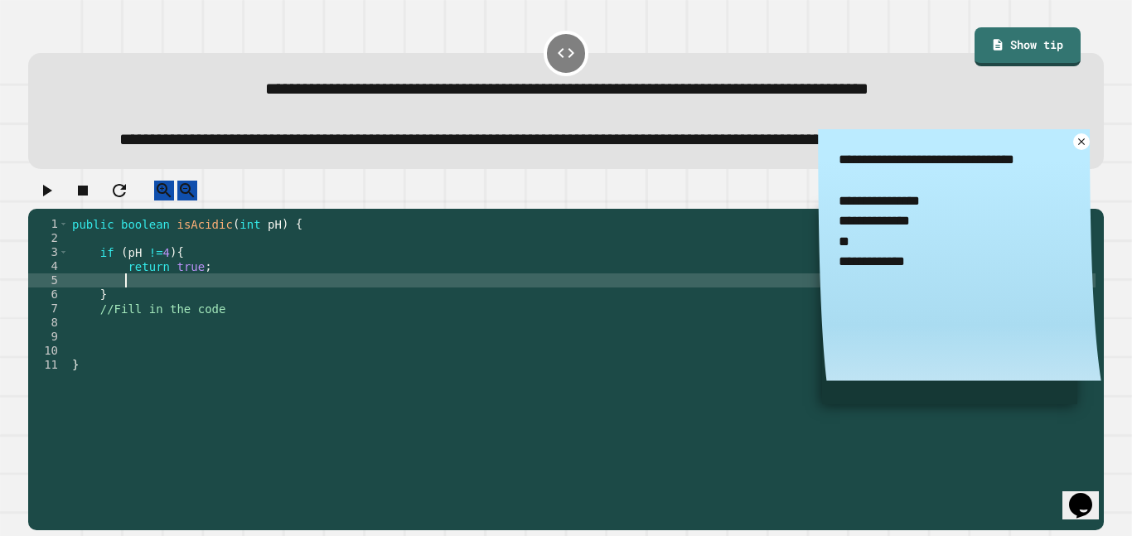
type textarea "*"
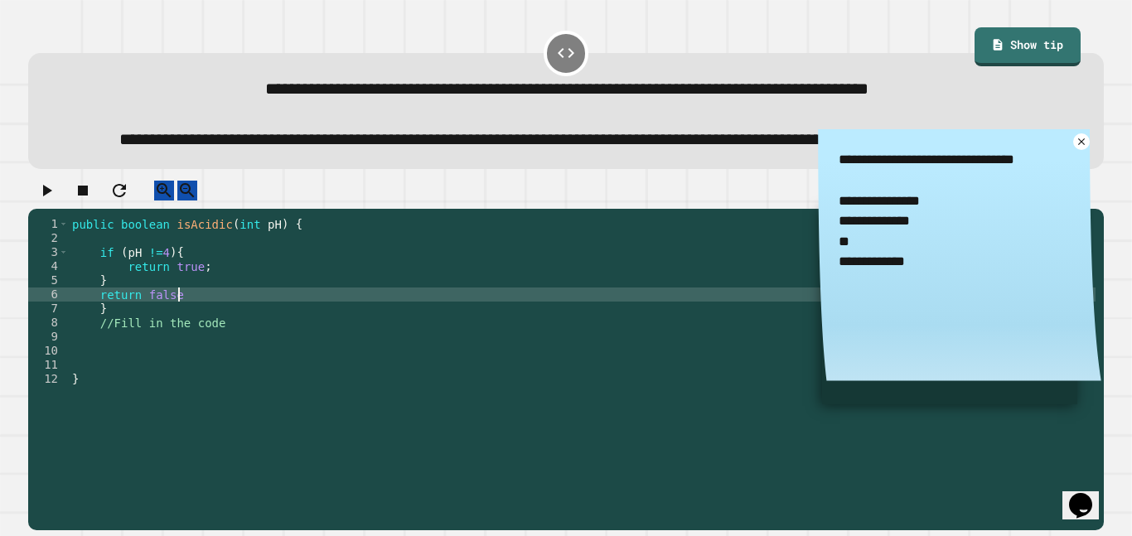
scroll to position [0, 13]
click at [54, 201] on icon "button" at bounding box center [46, 191] width 20 height 20
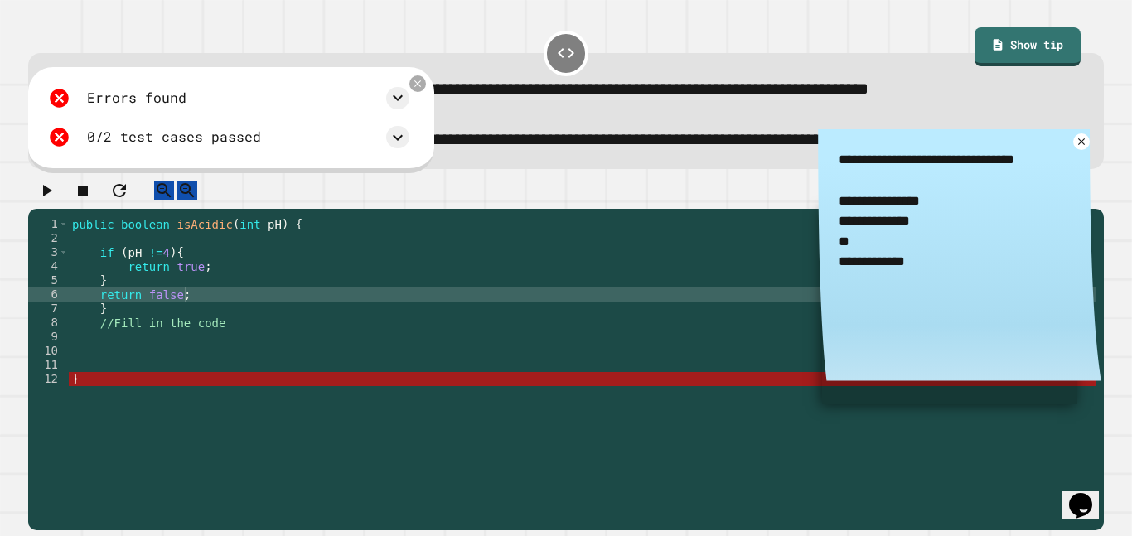
click at [114, 428] on div "public boolean isAcidic ( int pH ) { if ( pH != 4 ) { return true ; } return fa…" at bounding box center [582, 351] width 1027 height 268
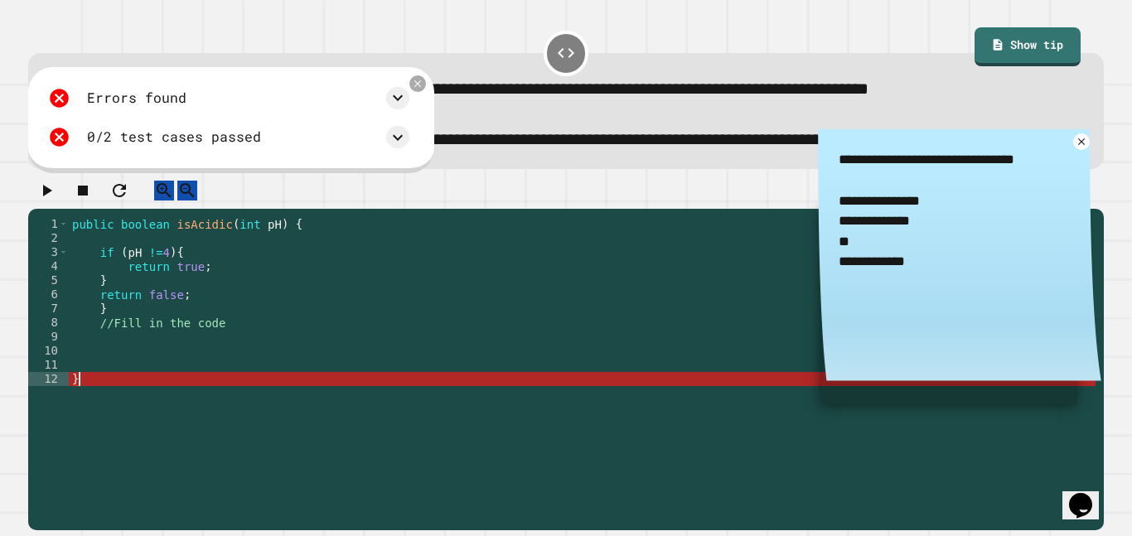
scroll to position [0, 0]
type textarea "*"
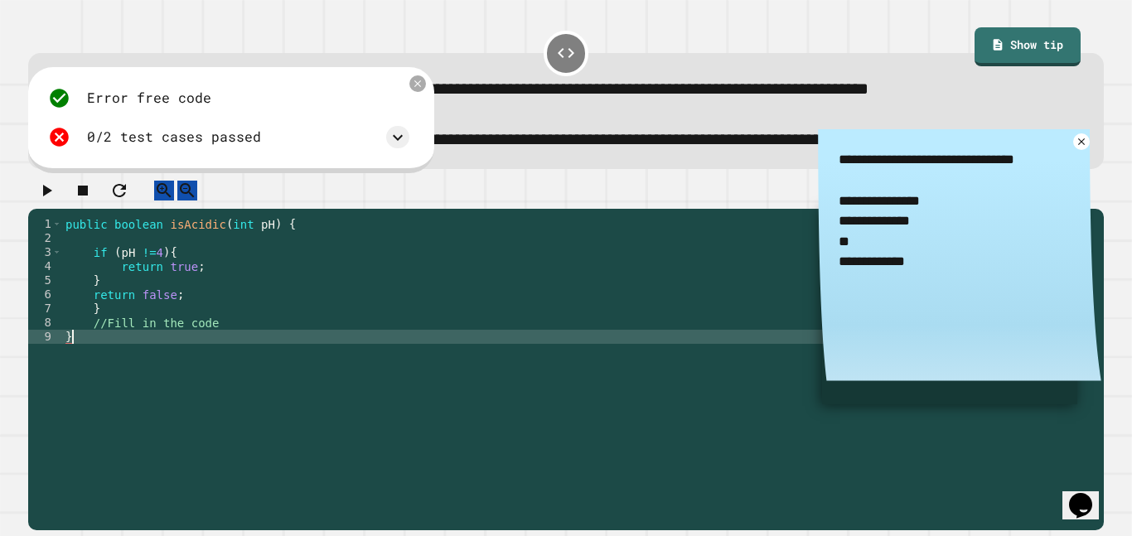
click at [55, 201] on icon "button" at bounding box center [46, 191] width 20 height 20
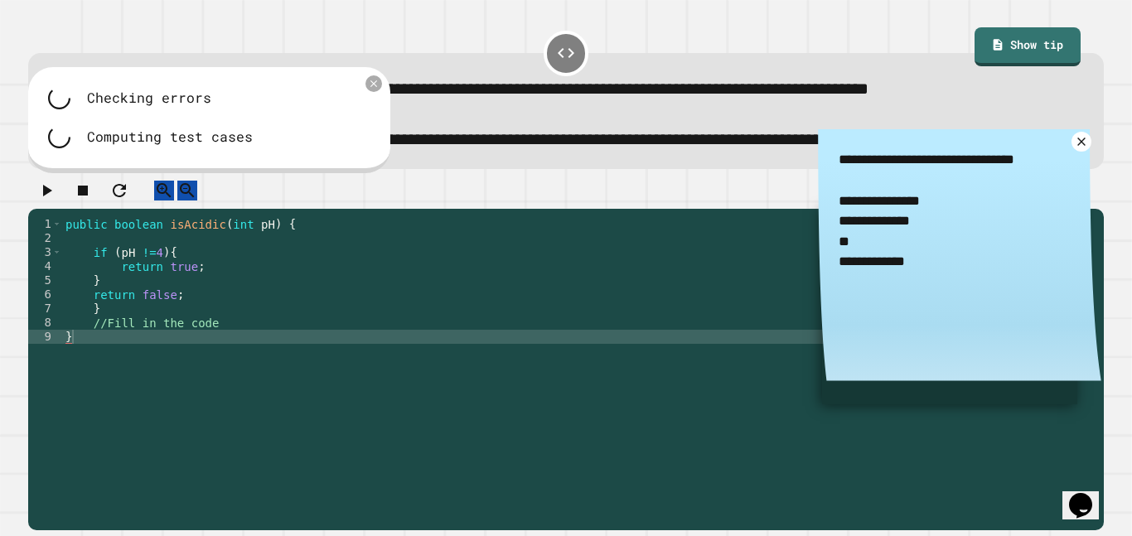
click at [1078, 148] on icon at bounding box center [1081, 141] width 13 height 13
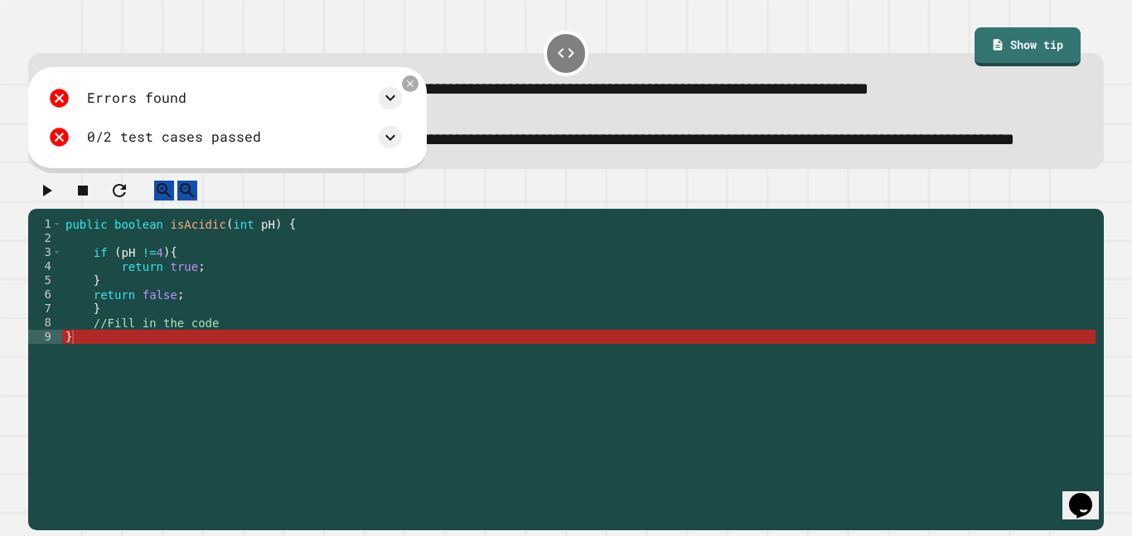
click at [121, 366] on div "public boolean isAcidic ( int pH ) { if ( pH != 4 ) { return true ; } return fa…" at bounding box center [579, 351] width 1034 height 268
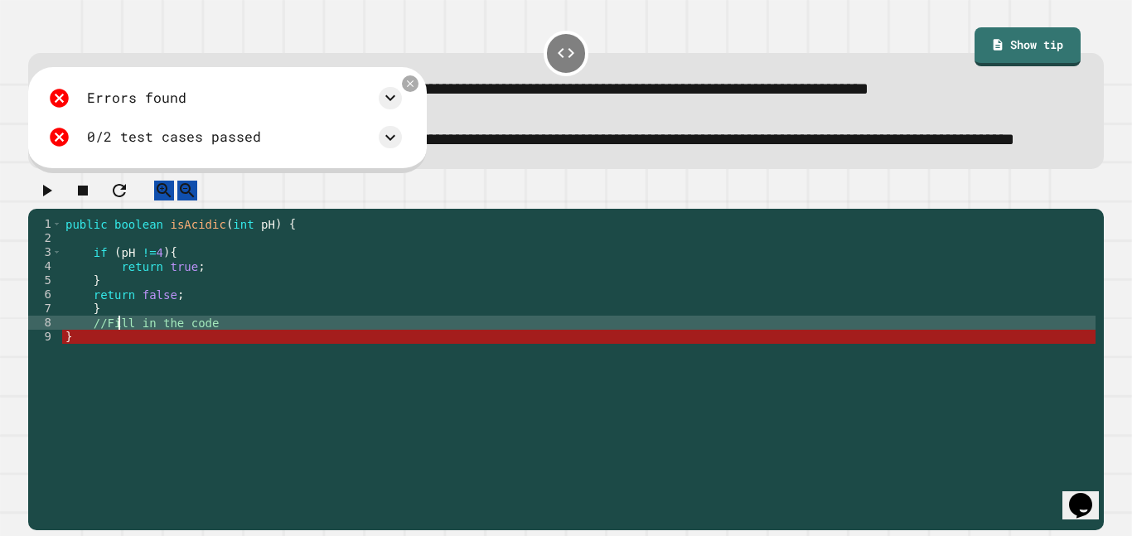
click at [156, 352] on div "public boolean isAcidic ( int pH ) { if ( pH != 4 ) { return true ; } return fa…" at bounding box center [579, 351] width 1034 height 268
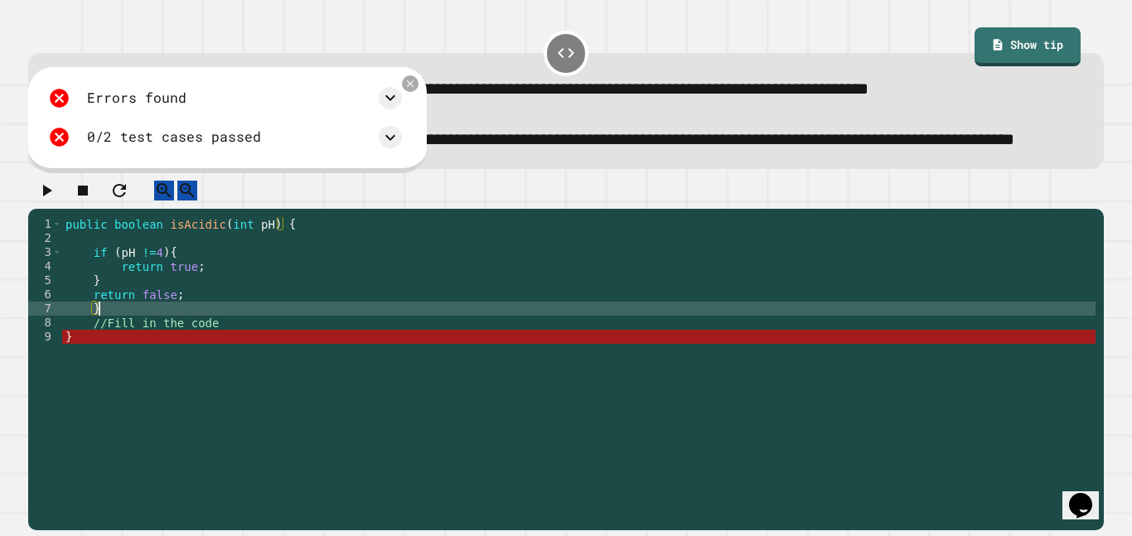
click at [195, 337] on div "public boolean isAcidic ( int pH ) { if ( pH != 4 ) { return true ; } return fa…" at bounding box center [579, 351] width 1034 height 268
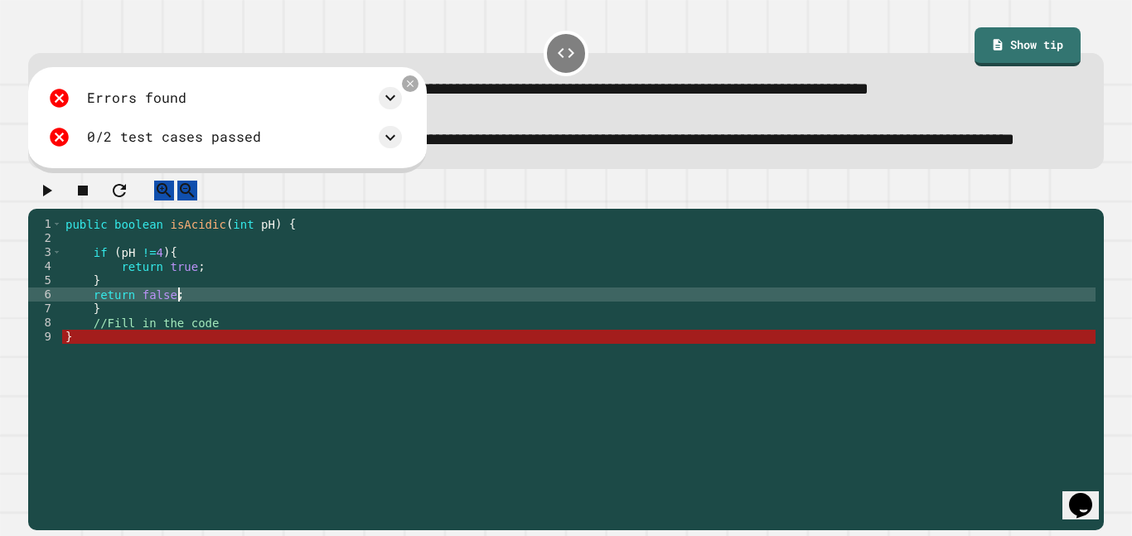
click at [107, 356] on div "public boolean isAcidic ( int pH ) { if ( pH != 4 ) { return true ; } return fa…" at bounding box center [579, 351] width 1034 height 268
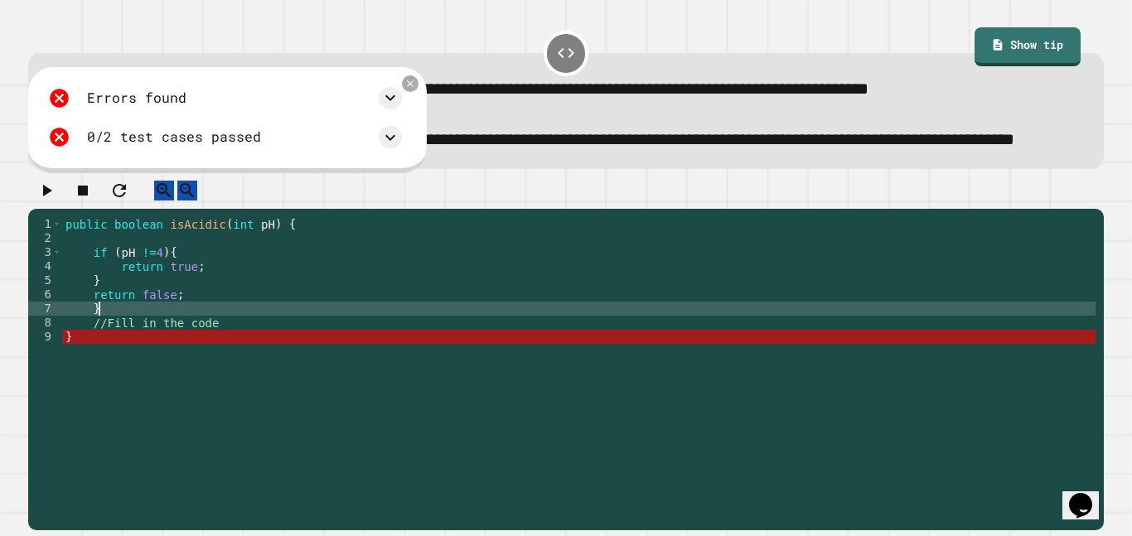
type textarea "*"
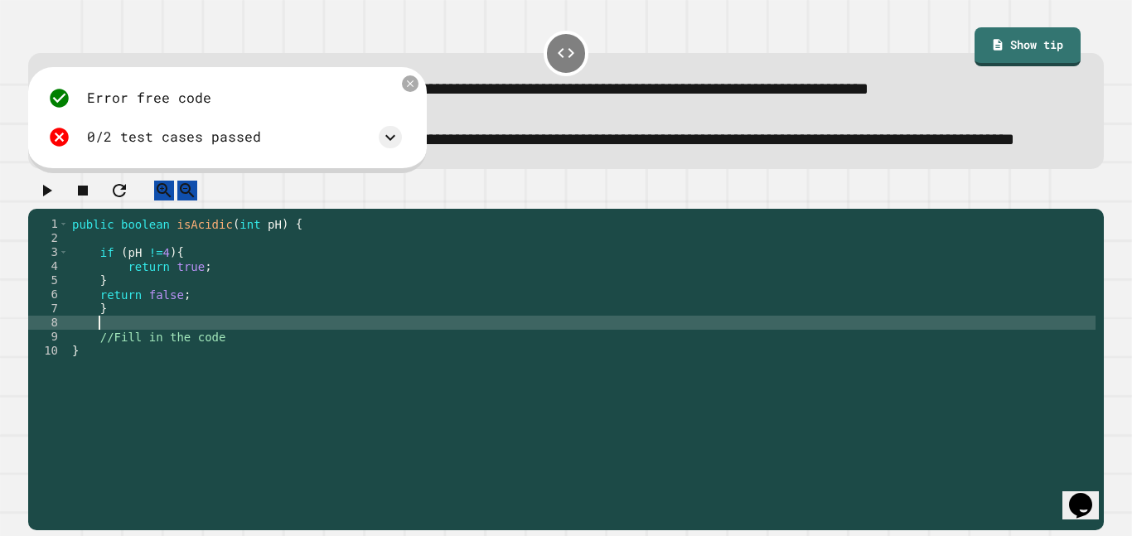
scroll to position [0, 3]
click at [52, 196] on icon "button" at bounding box center [47, 191] width 9 height 12
click at [85, 396] on div "public boolean isAcidic ( int pH ) { if ( pH != 4 ) { return true ; } return fa…" at bounding box center [582, 351] width 1027 height 268
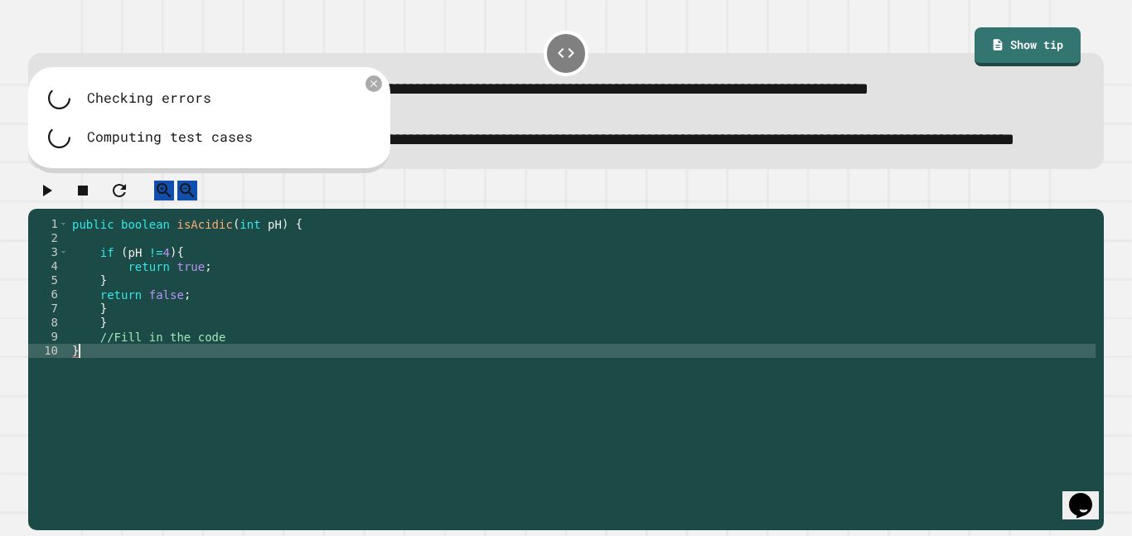
scroll to position [0, 0]
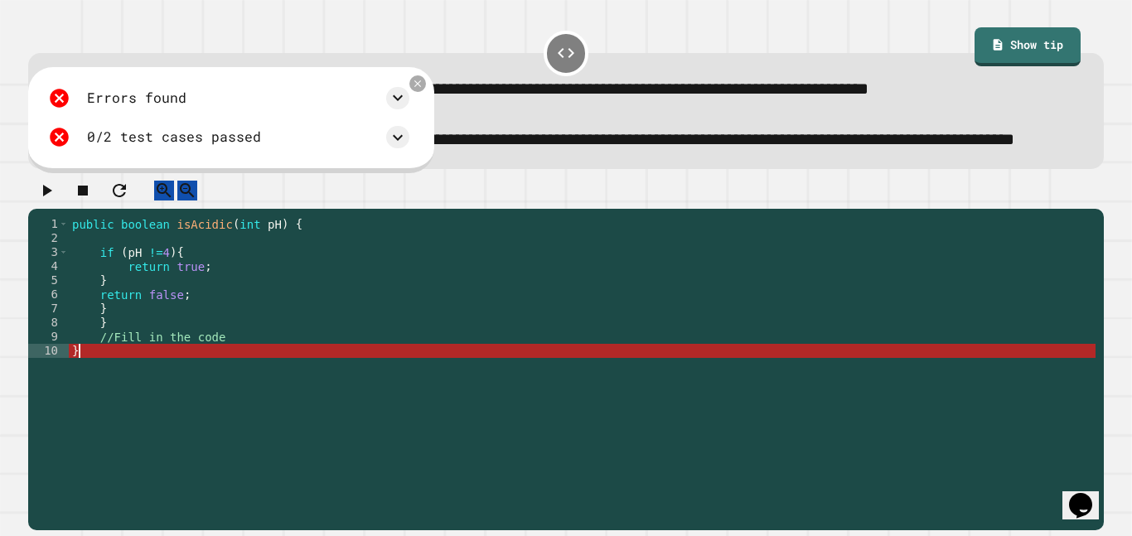
type textarea "*"
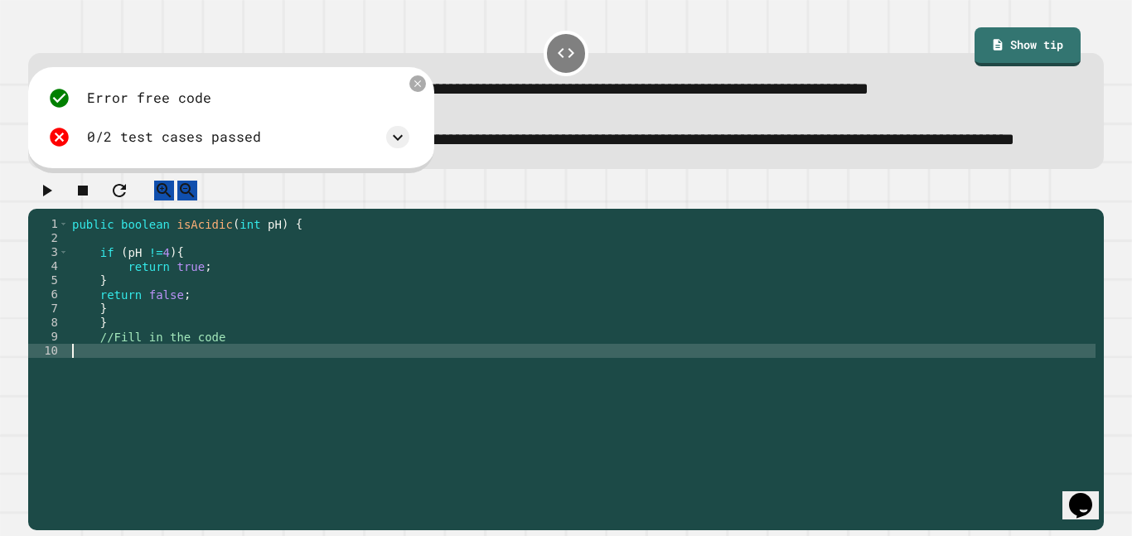
click at [112, 368] on div "public boolean isAcidic ( int pH ) { if ( pH != 4 ) { return true ; } return fa…" at bounding box center [582, 351] width 1027 height 268
type textarea "*"
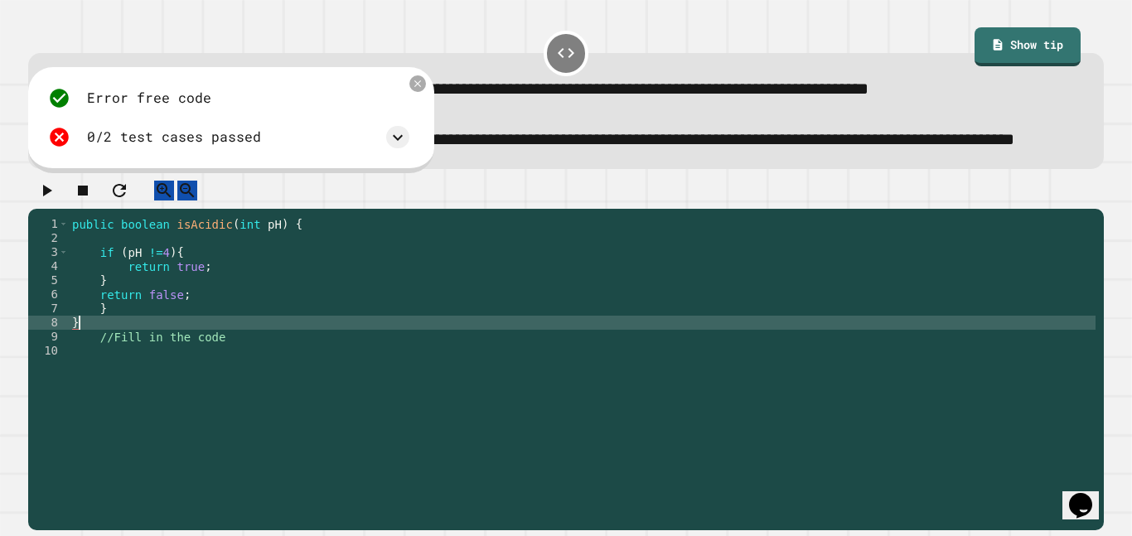
click at [56, 201] on button "button" at bounding box center [46, 191] width 20 height 21
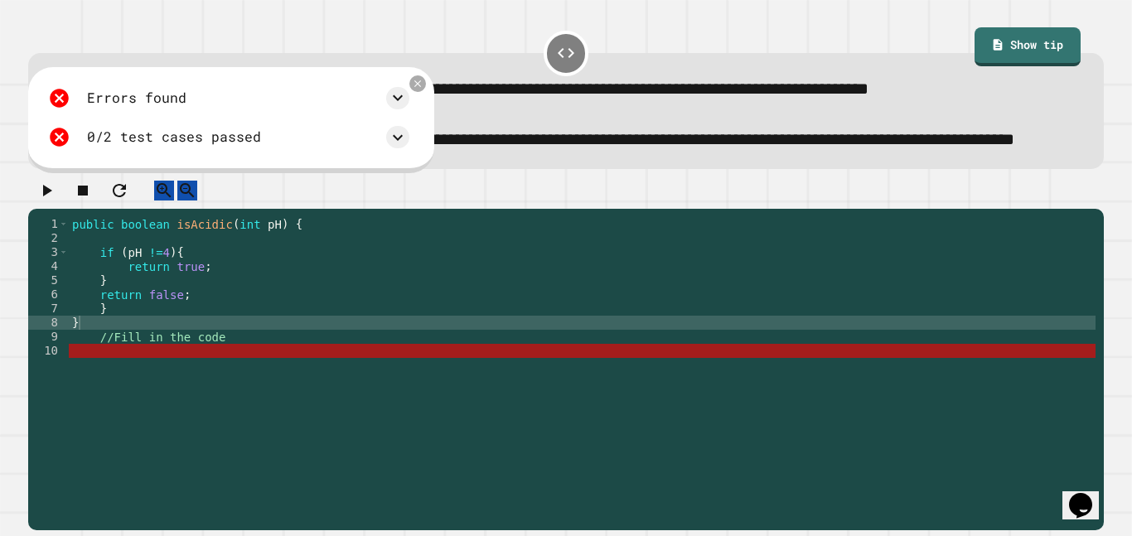
click at [192, 340] on div "public boolean isAcidic ( int pH ) { if ( pH != 4 ) { return true ; } return fa…" at bounding box center [582, 351] width 1027 height 268
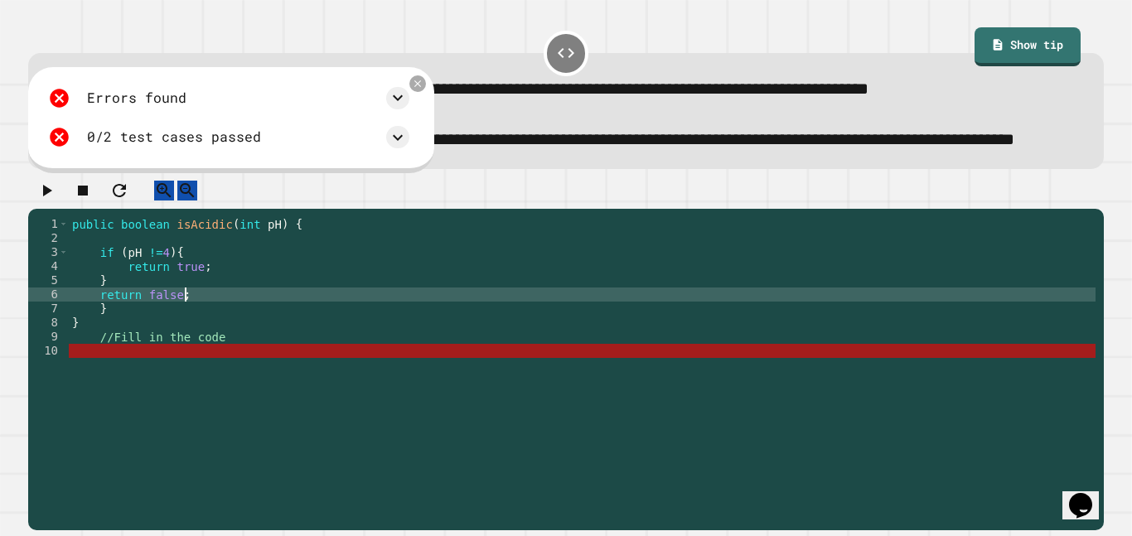
click at [119, 322] on div "public boolean isAcidic ( int pH ) { if ( pH != 4 ) { return true ; } return fa…" at bounding box center [582, 351] width 1027 height 268
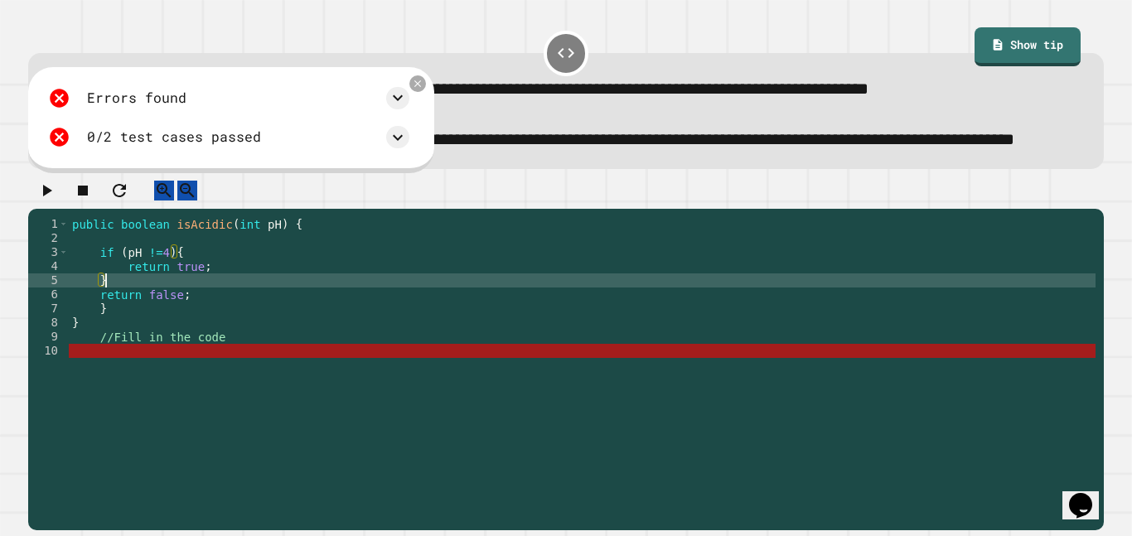
click at [109, 351] on div "public boolean isAcidic ( int pH ) { if ( pH != 4 ) { return true ; } return fa…" at bounding box center [582, 351] width 1027 height 268
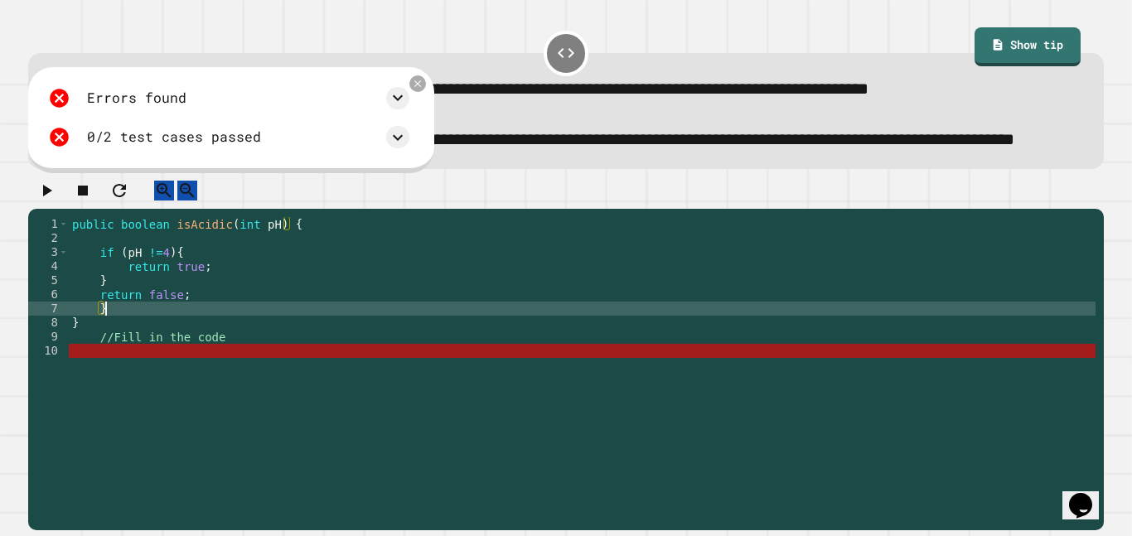
type textarea "*"
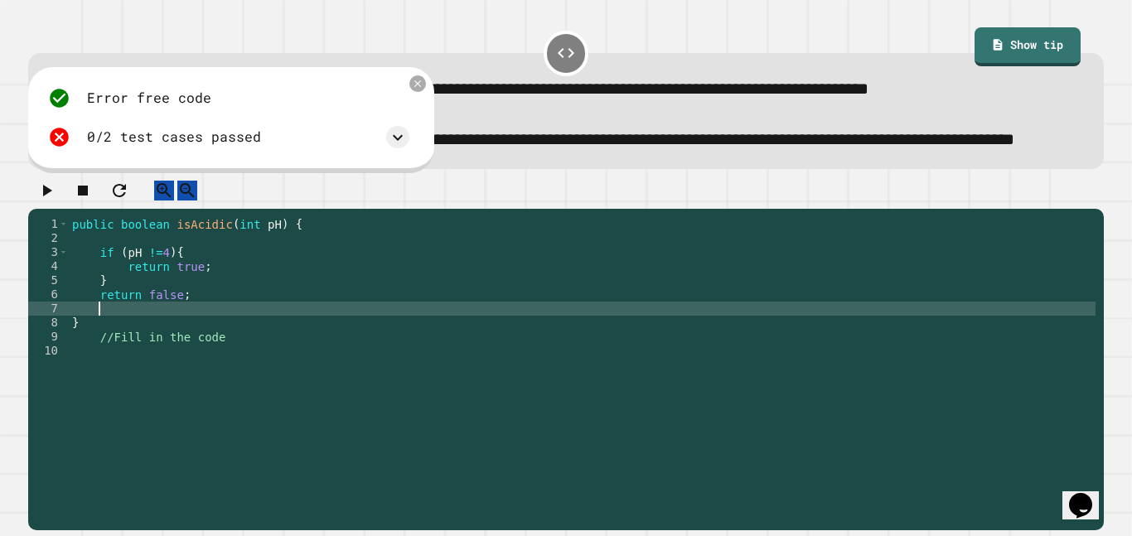
click at [47, 201] on button "button" at bounding box center [46, 191] width 20 height 21
click at [363, 148] on icon at bounding box center [365, 138] width 20 height 20
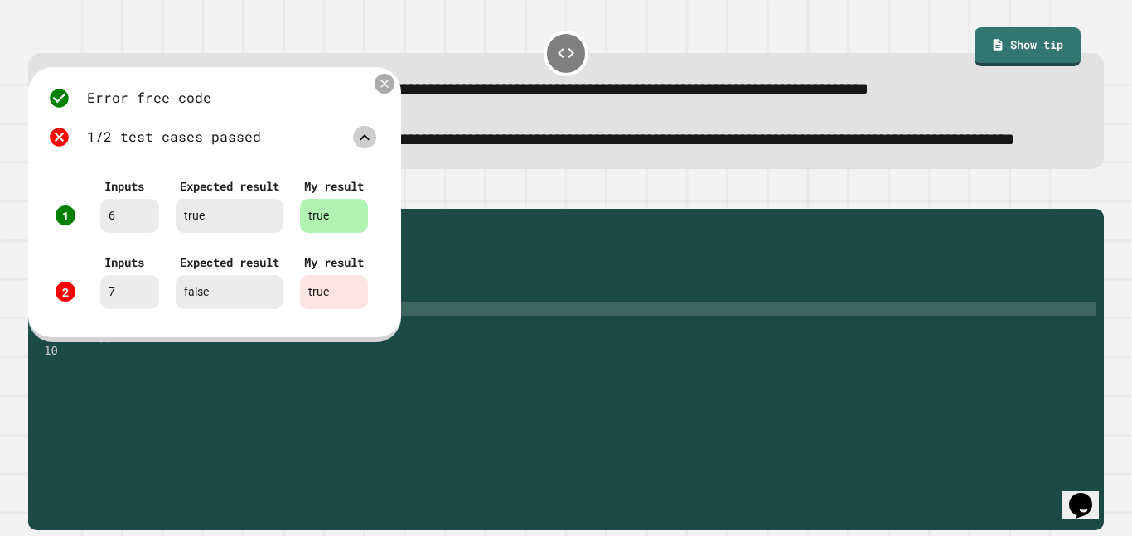
click at [385, 88] on icon at bounding box center [384, 84] width 8 height 8
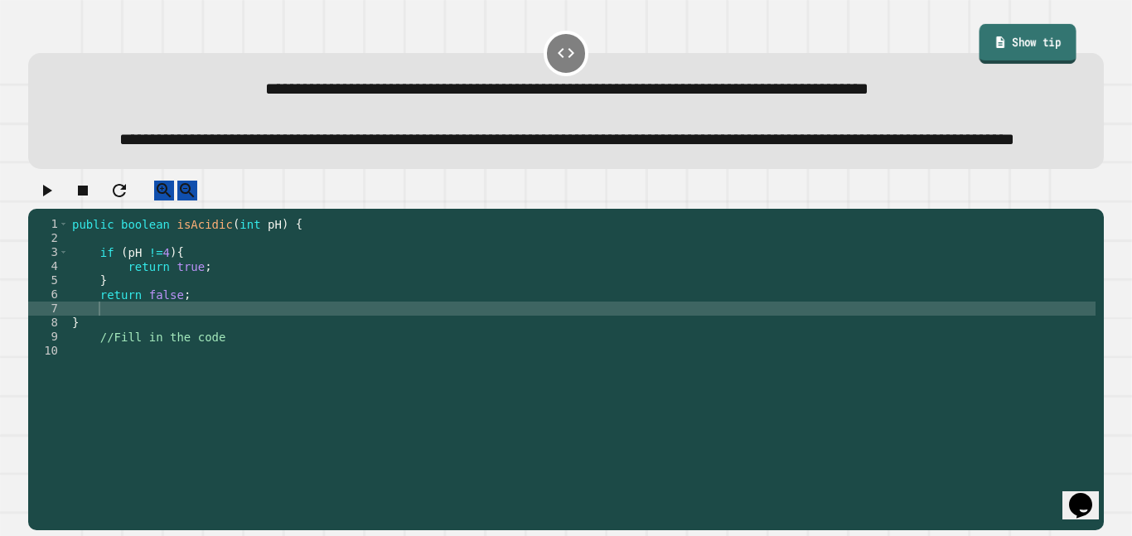
click at [996, 48] on icon at bounding box center [1000, 42] width 8 height 12
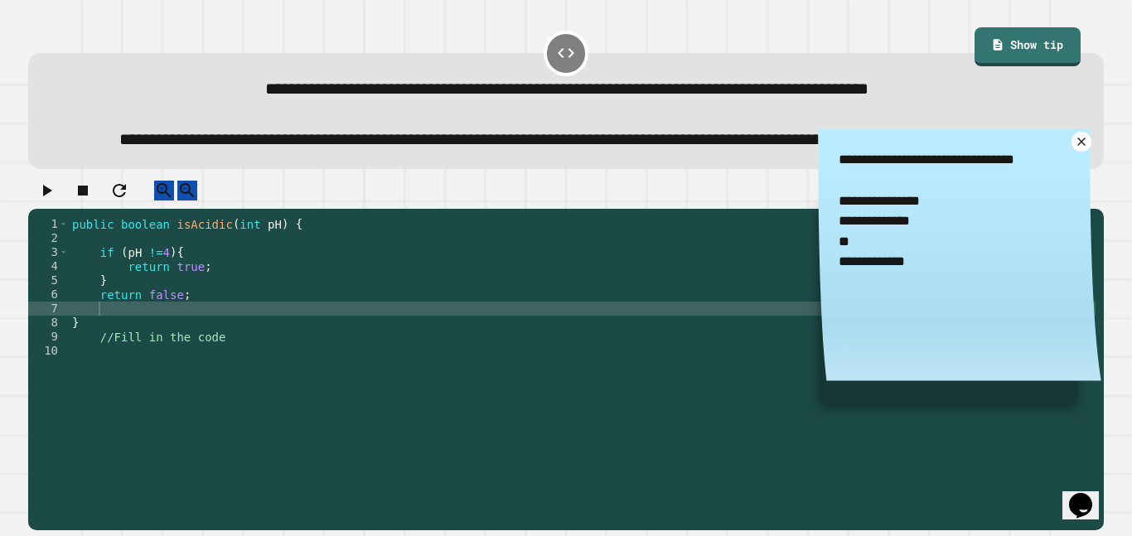
click at [1081, 148] on icon at bounding box center [1081, 141] width 13 height 13
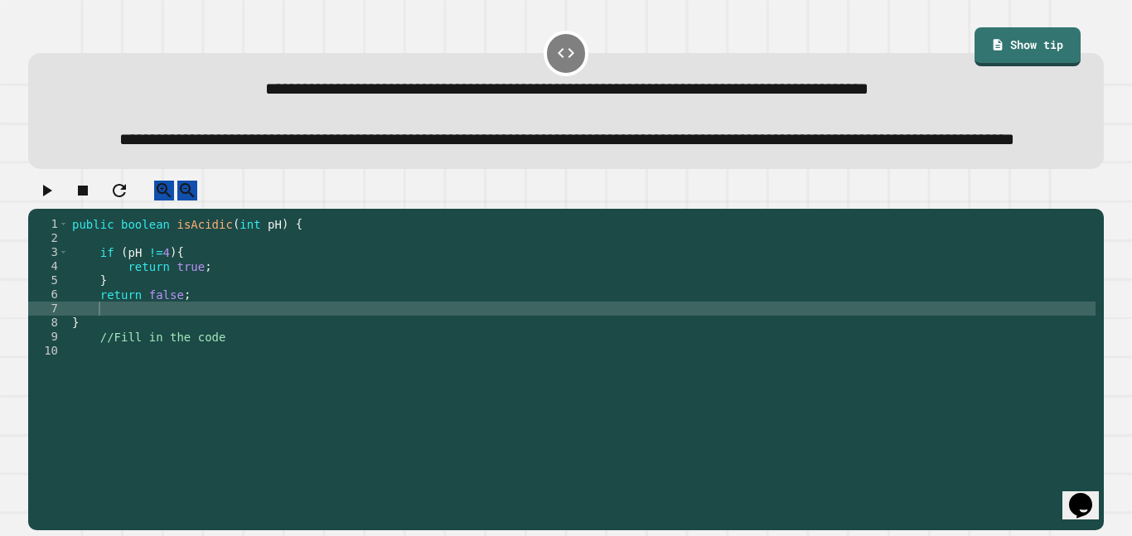
click at [52, 196] on icon "button" at bounding box center [47, 191] width 9 height 12
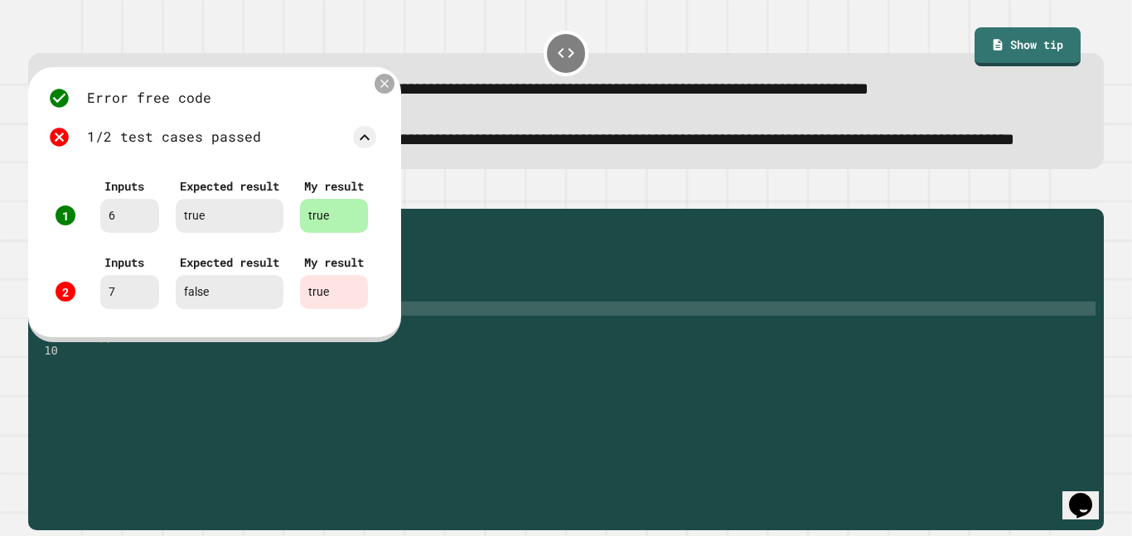
click at [385, 90] on icon at bounding box center [384, 83] width 13 height 13
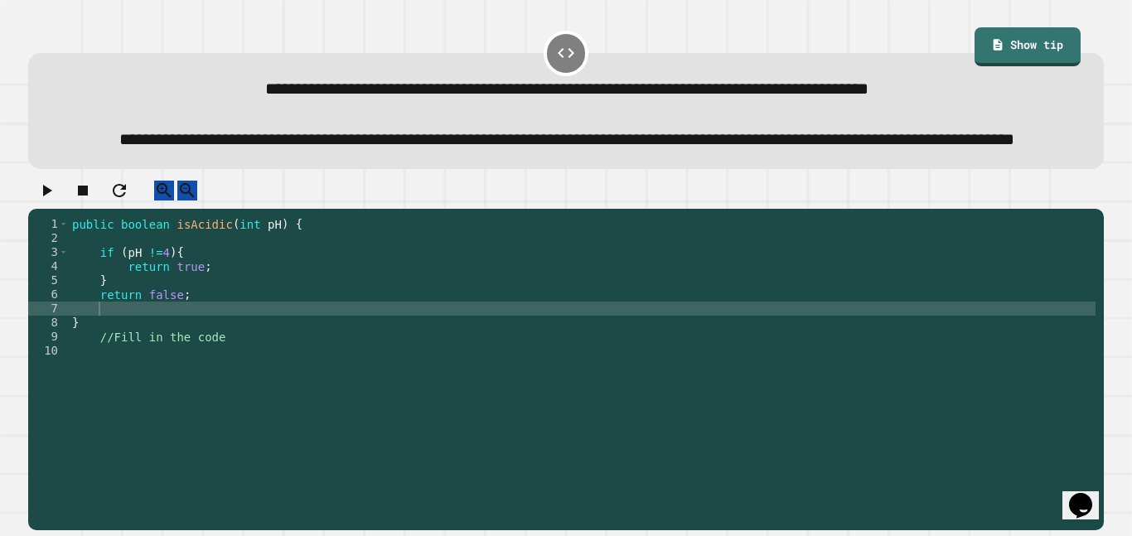
click at [109, 322] on div "public boolean isAcidic ( int pH ) { if ( pH != 4 ) { return true ; } return fa…" at bounding box center [582, 351] width 1027 height 268
